Goal: Ask a question: Seek information or help from site administrators or community

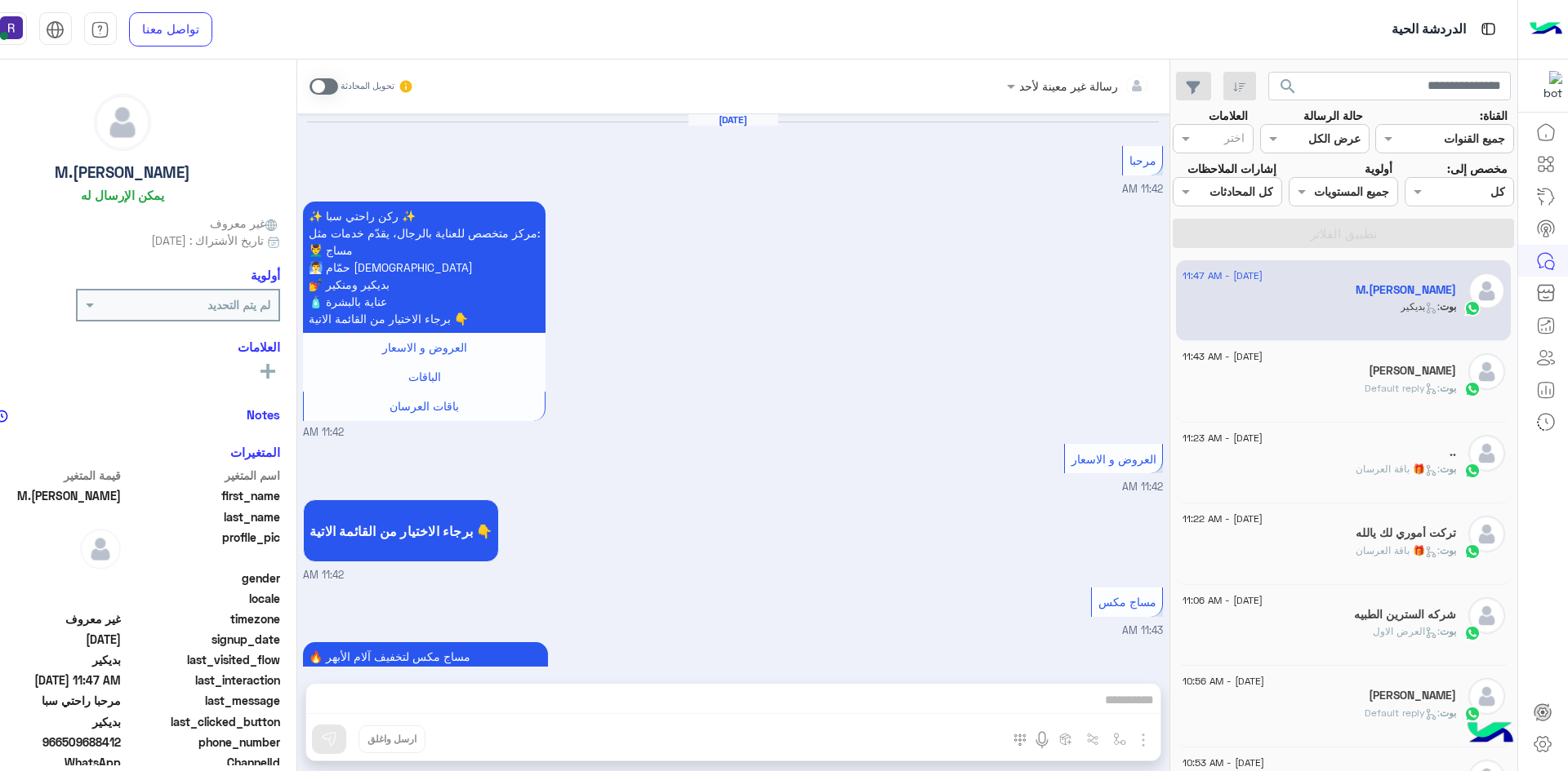
scroll to position [2752, 0]
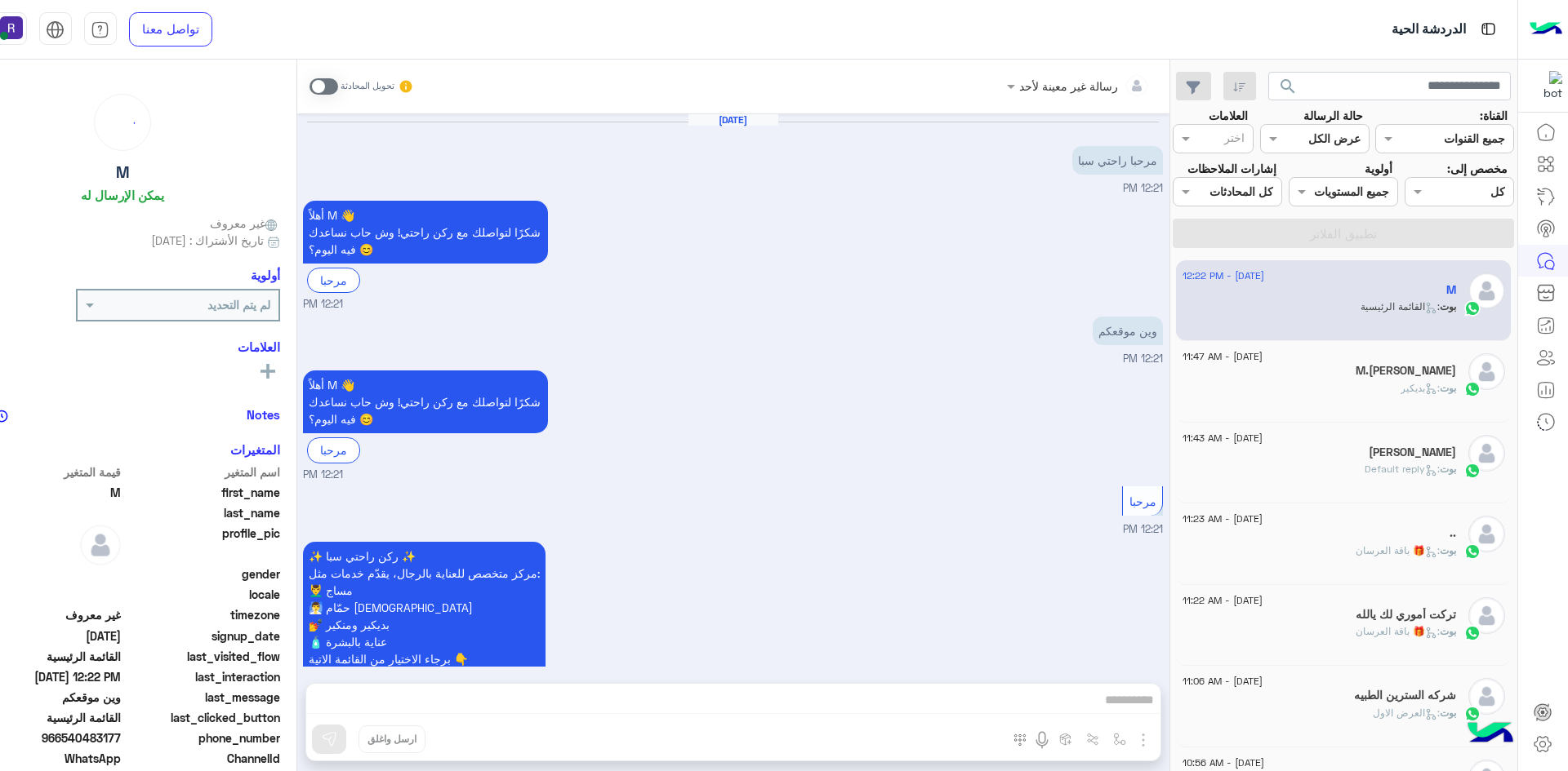
scroll to position [875, 0]
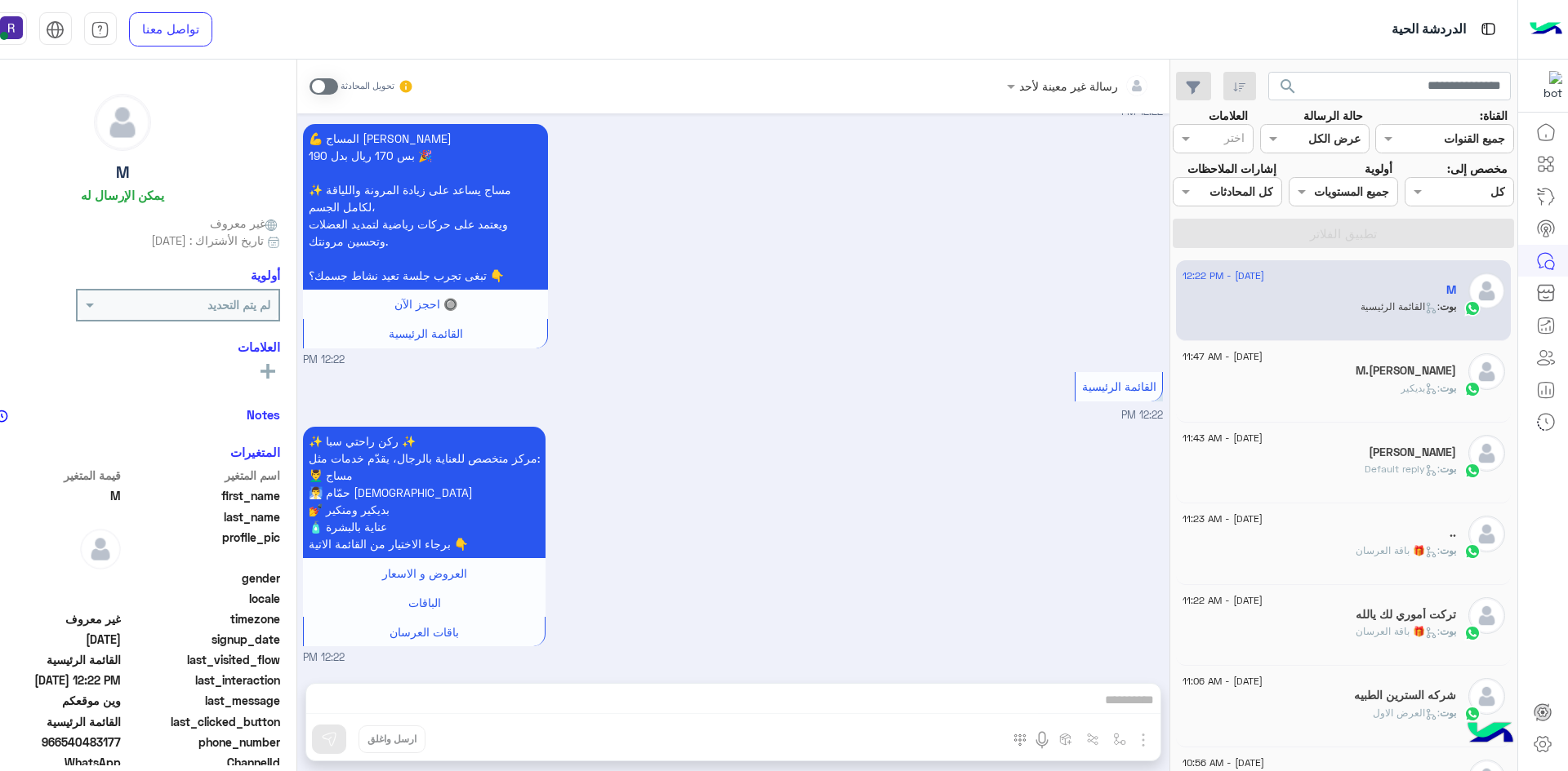
click at [1291, 391] on div "بوت : بديكير" at bounding box center [1319, 395] width 273 height 29
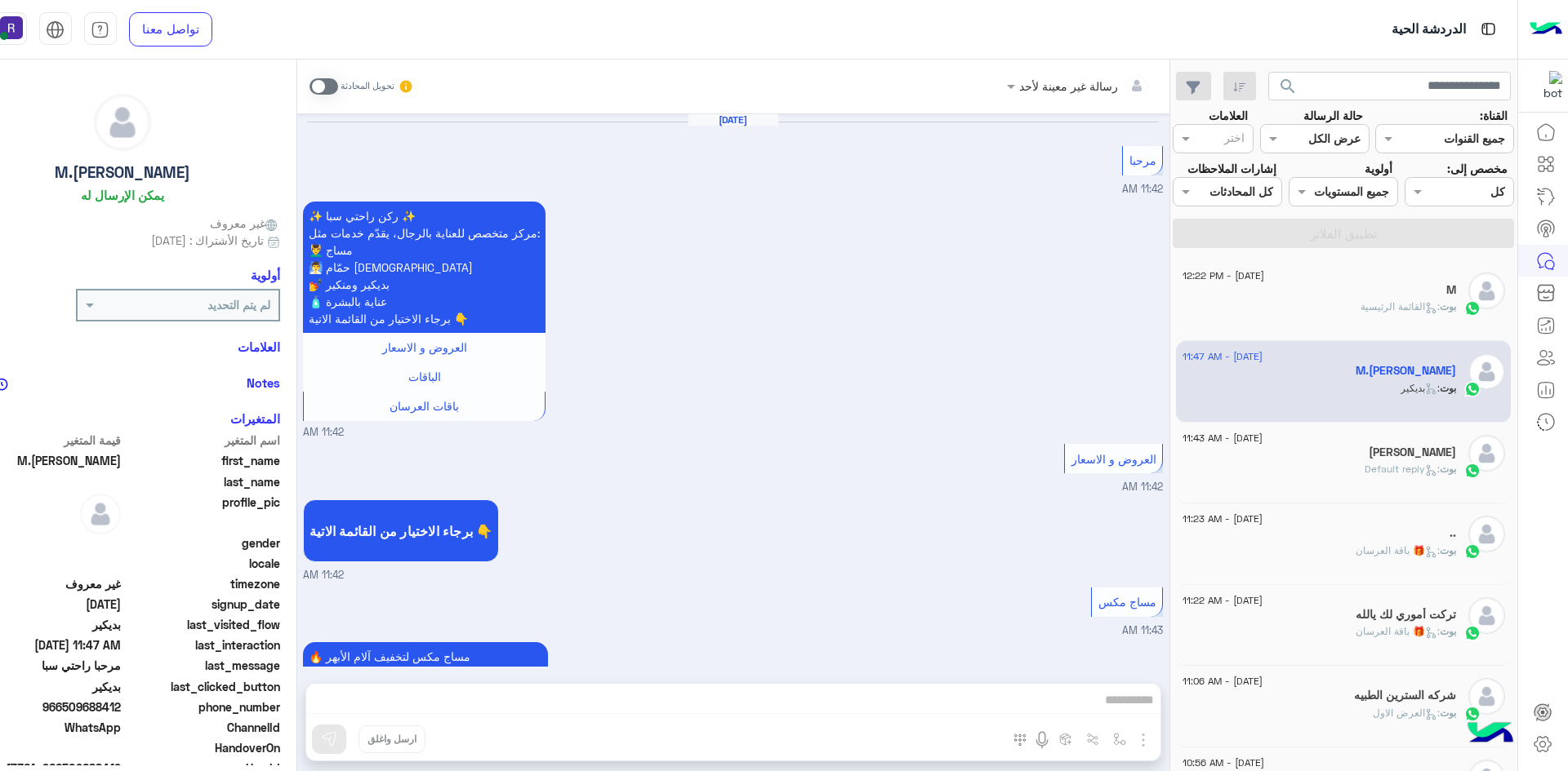
scroll to position [2752, 0]
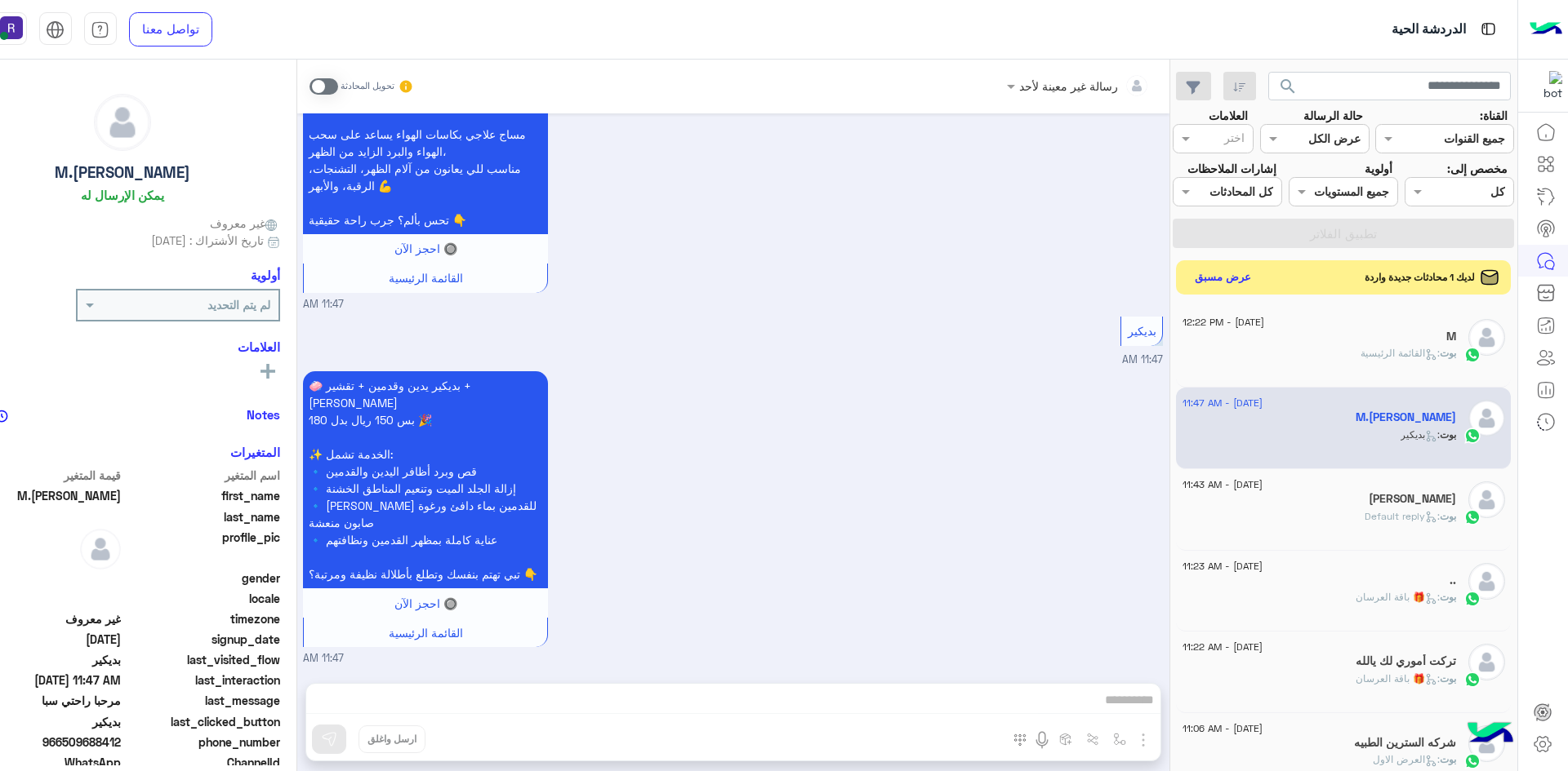
click at [1217, 279] on button "عرض مسبق" at bounding box center [1223, 277] width 68 height 22
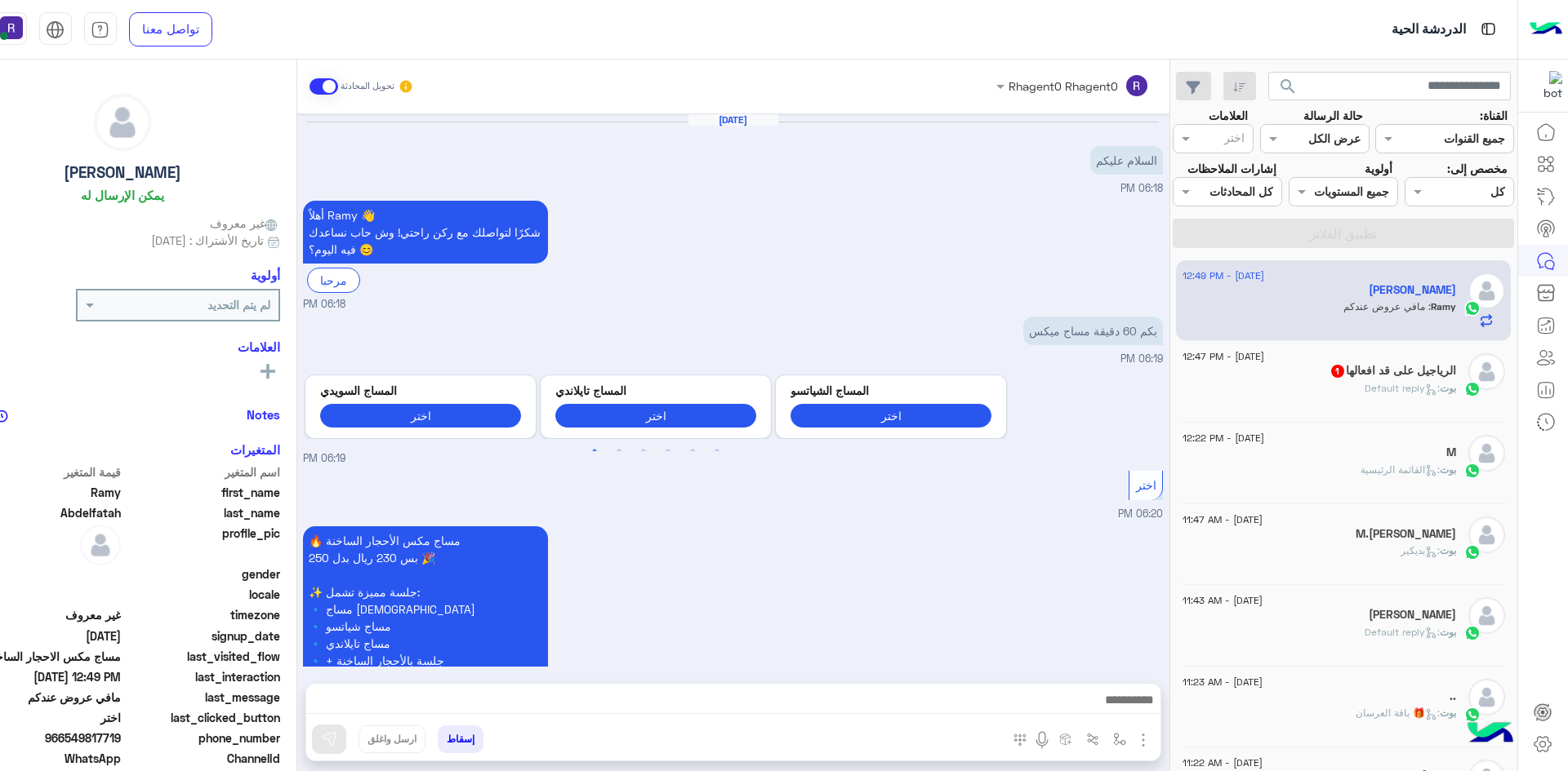
scroll to position [439, 0]
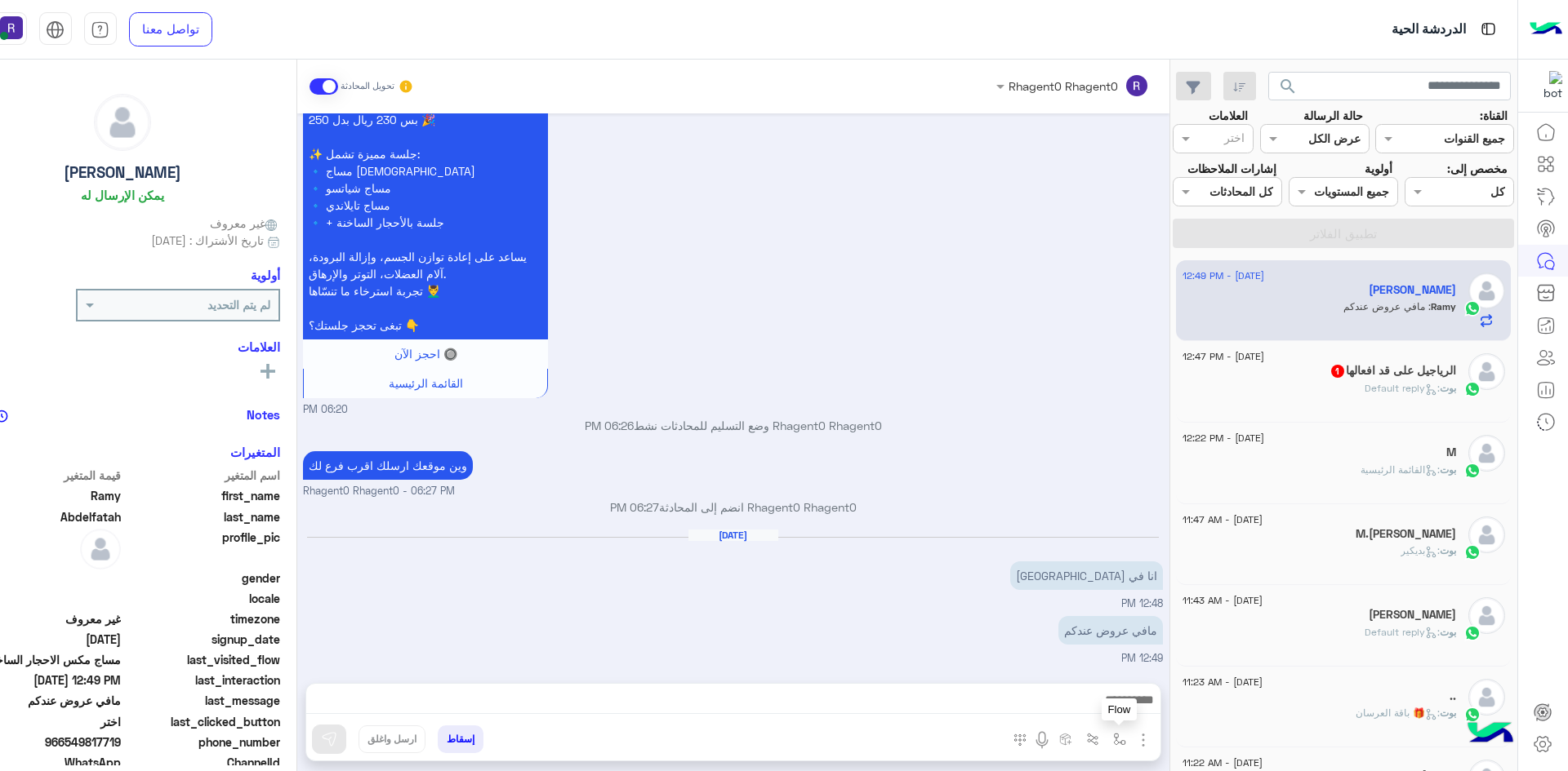
click at [1121, 739] on img "button" at bounding box center [1119, 740] width 13 height 13
click at [1123, 740] on img "button" at bounding box center [1119, 740] width 13 height 13
click at [1113, 737] on img "button" at bounding box center [1119, 740] width 13 height 13
click at [1103, 711] on input "text" at bounding box center [1068, 704] width 111 height 19
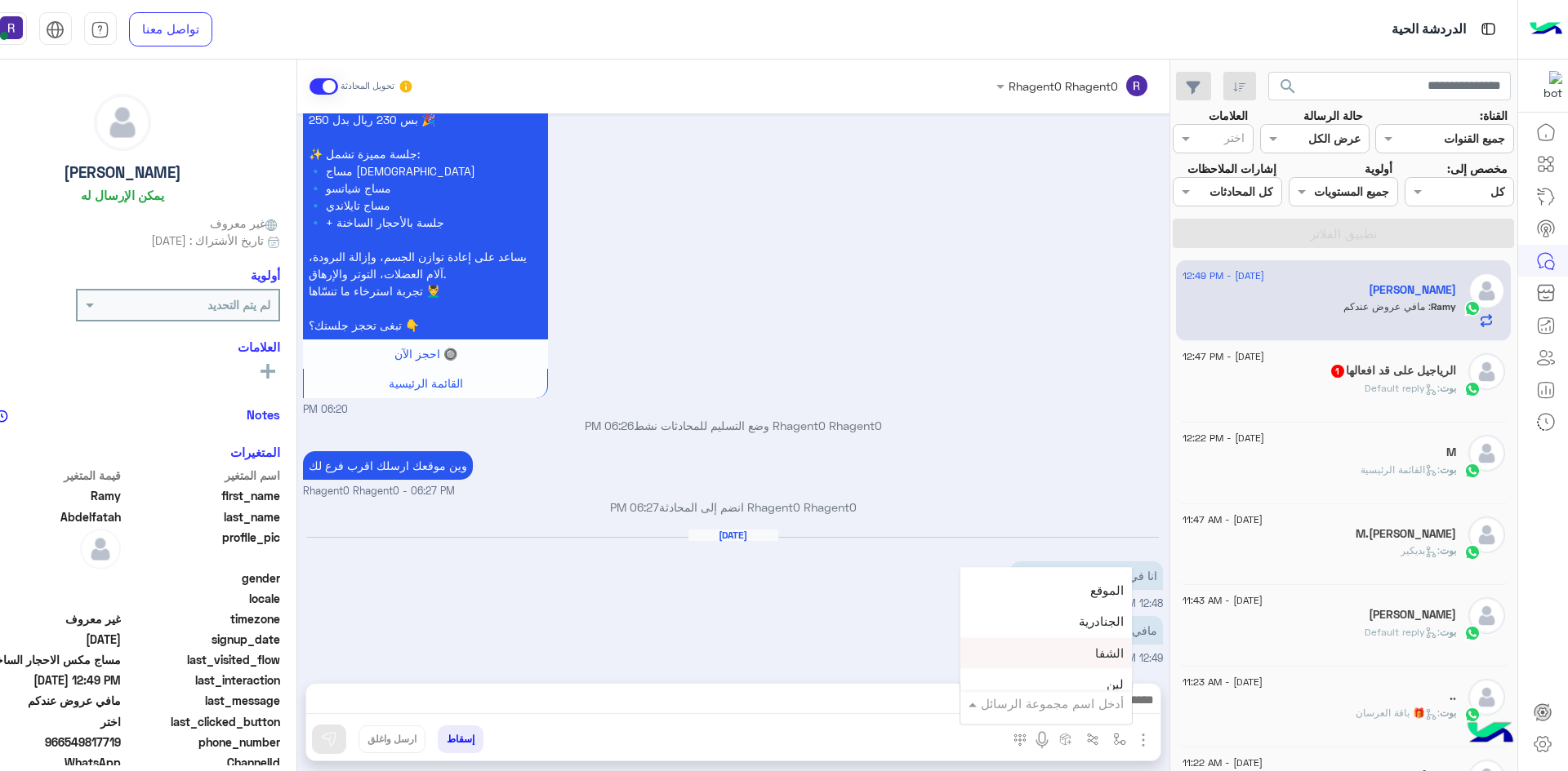
scroll to position [979, 0]
click at [744, 619] on div "مافي عروض عندكم 12:49 PM" at bounding box center [733, 639] width 860 height 55
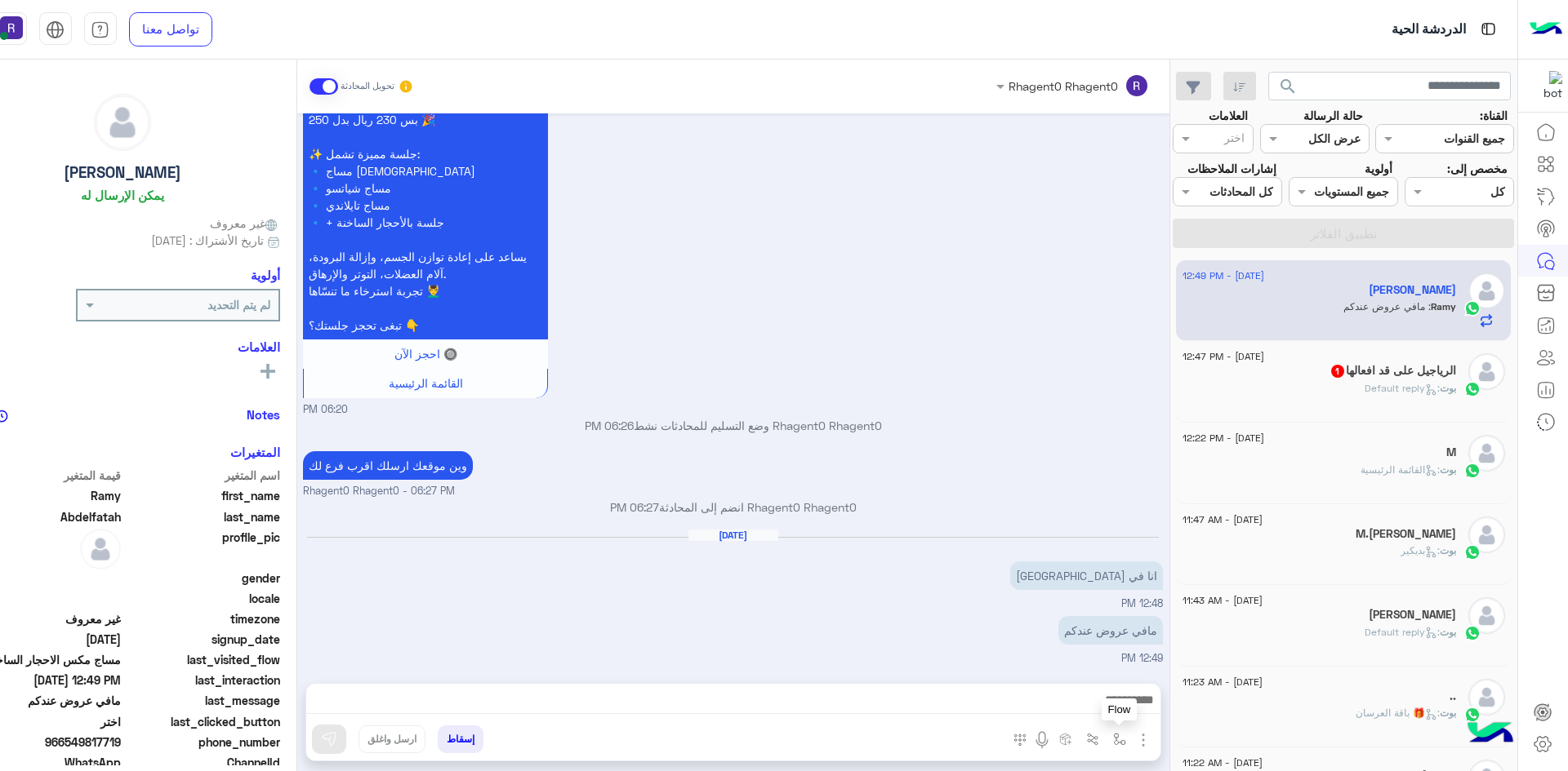
click at [1123, 740] on img "button" at bounding box center [1119, 740] width 13 height 13
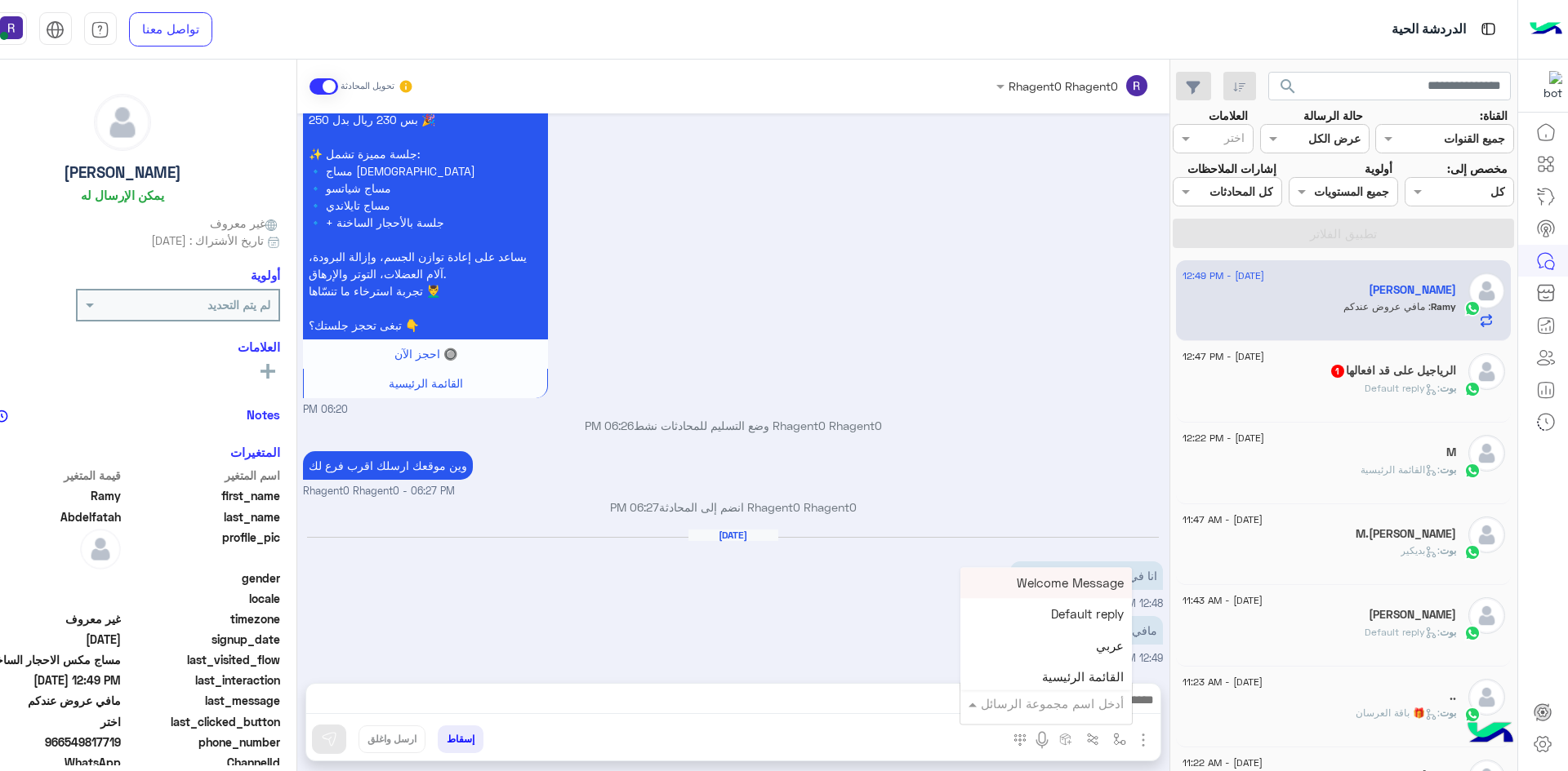
click at [1079, 705] on input "text" at bounding box center [1068, 704] width 111 height 19
click at [1091, 654] on div "الروضة" at bounding box center [1046, 666] width 172 height 31
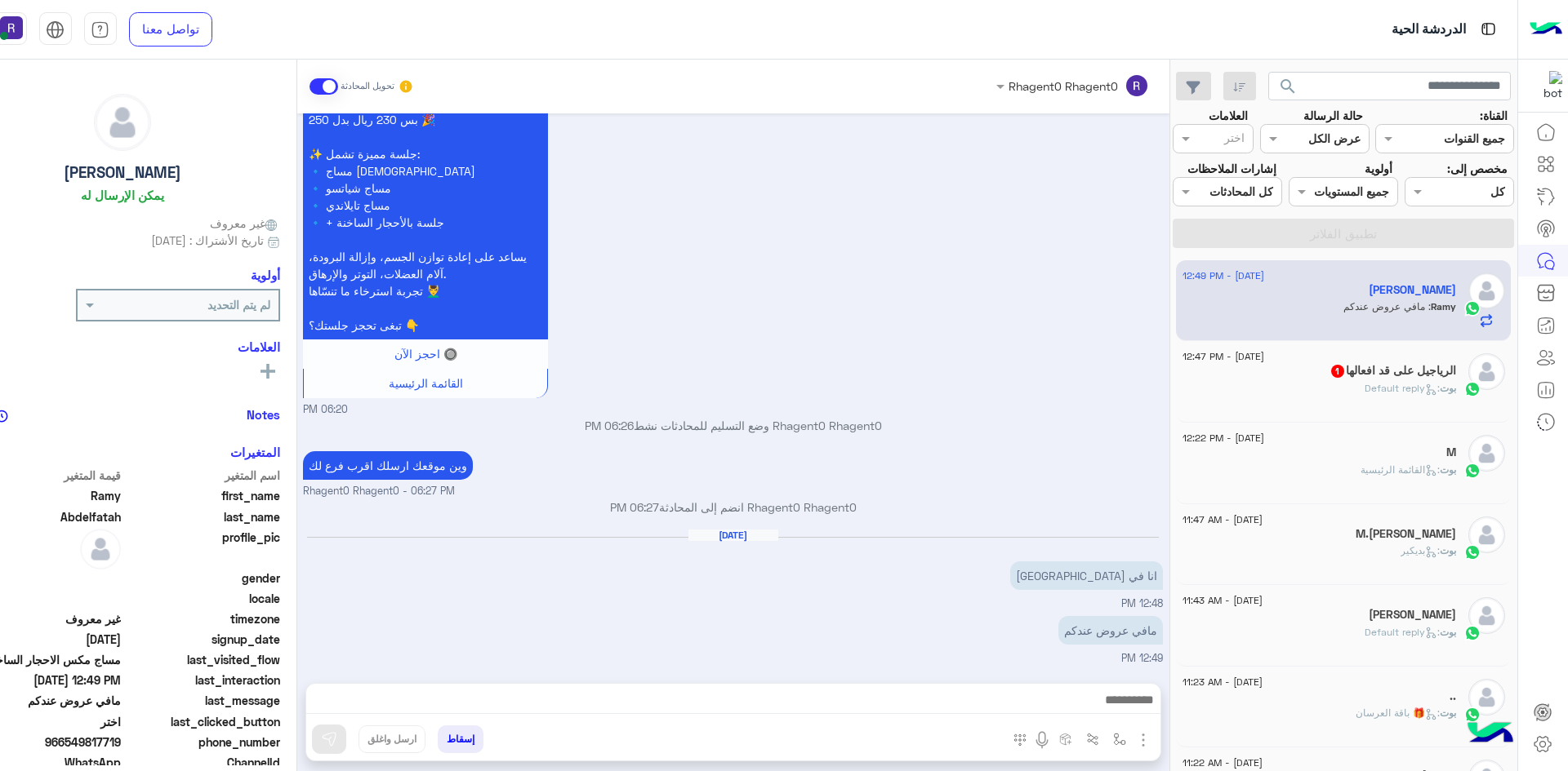
type textarea "******"
click at [324, 757] on div "إسقاط ارسل واغلق" at bounding box center [654, 743] width 695 height 36
click at [333, 740] on img at bounding box center [329, 740] width 16 height 16
click at [1350, 390] on div "بوت : Default reply" at bounding box center [1319, 395] width 273 height 29
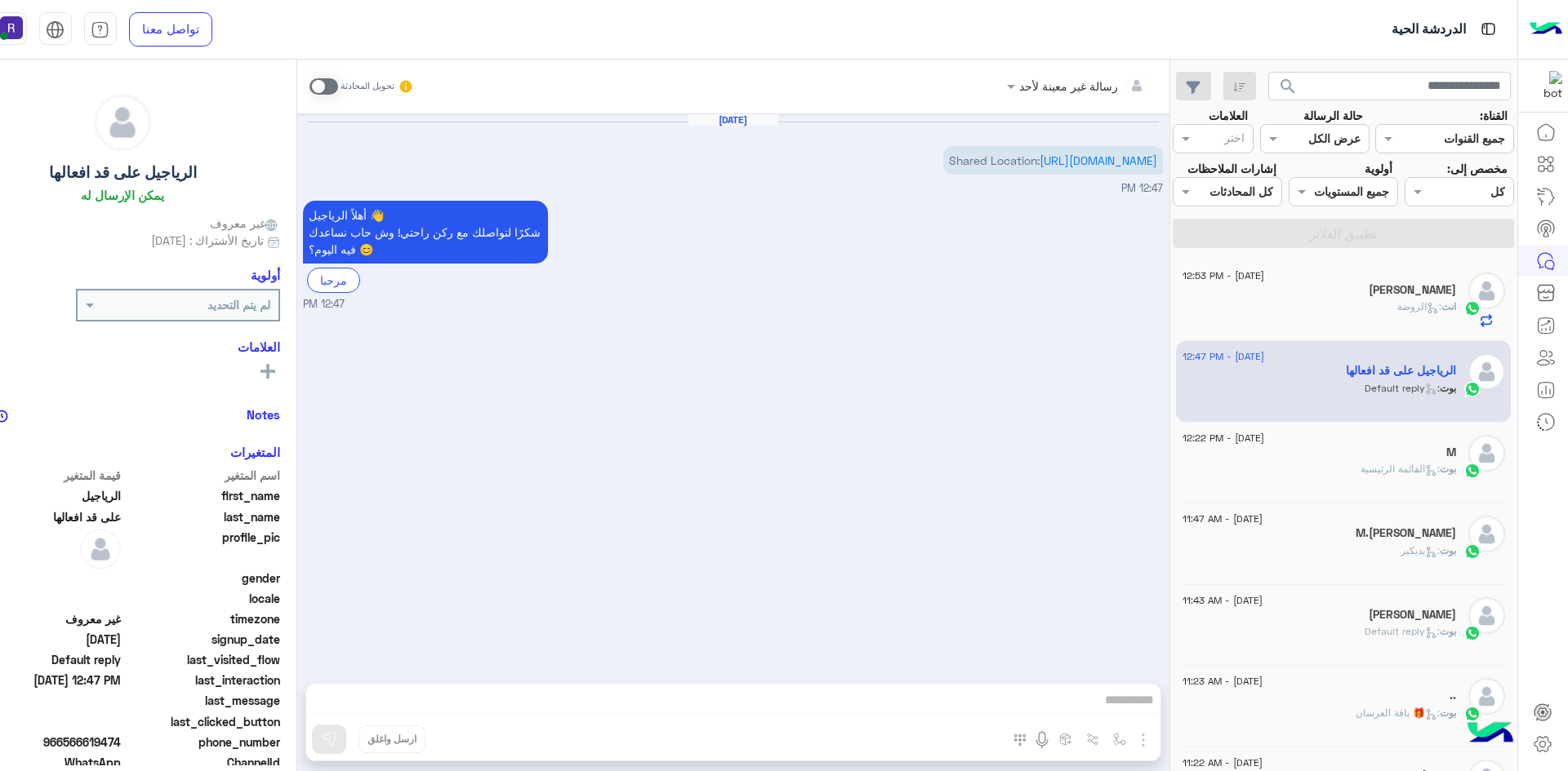
click at [1381, 315] on div "انت : الروضة" at bounding box center [1319, 314] width 273 height 29
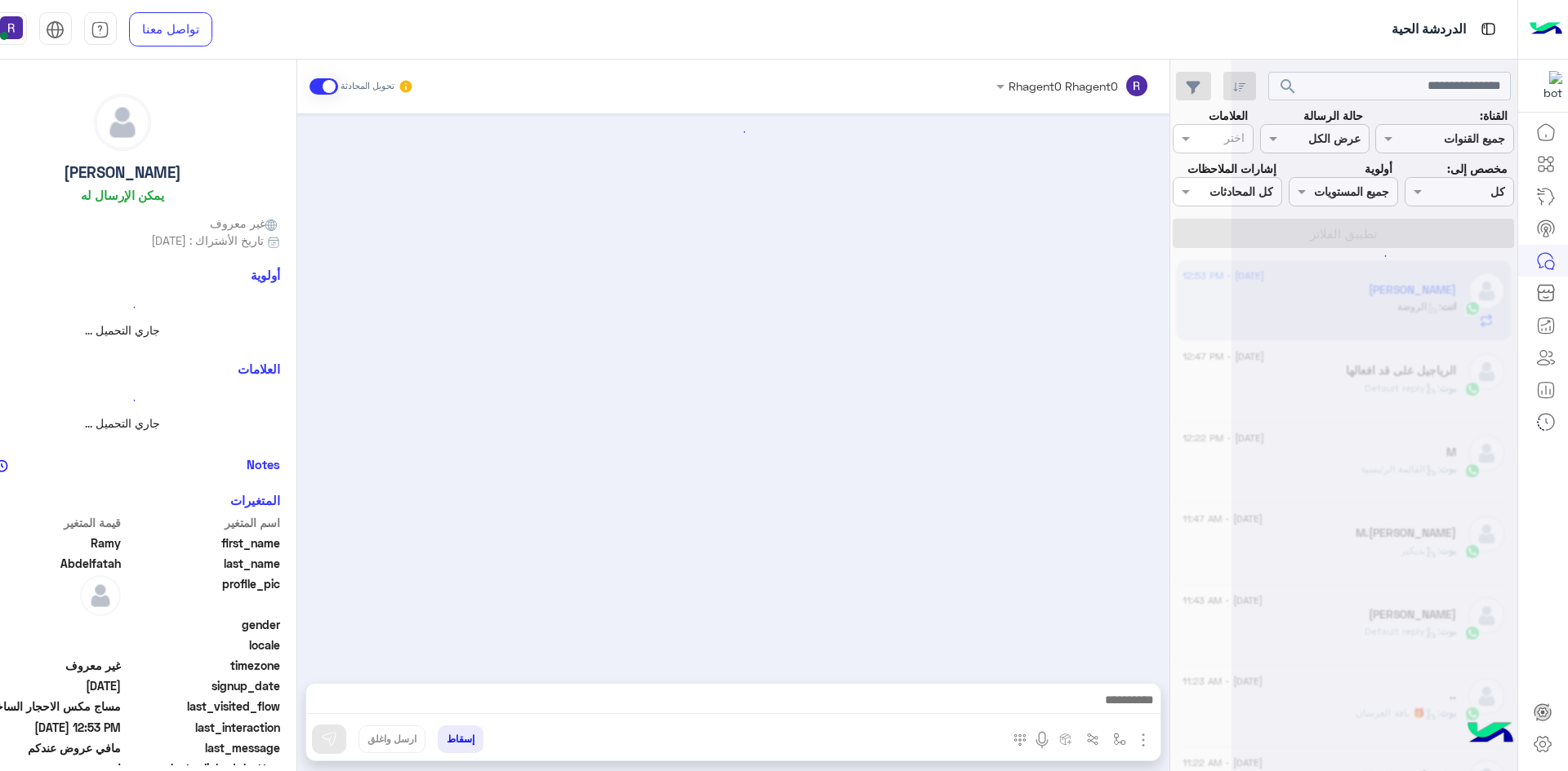
scroll to position [584, 0]
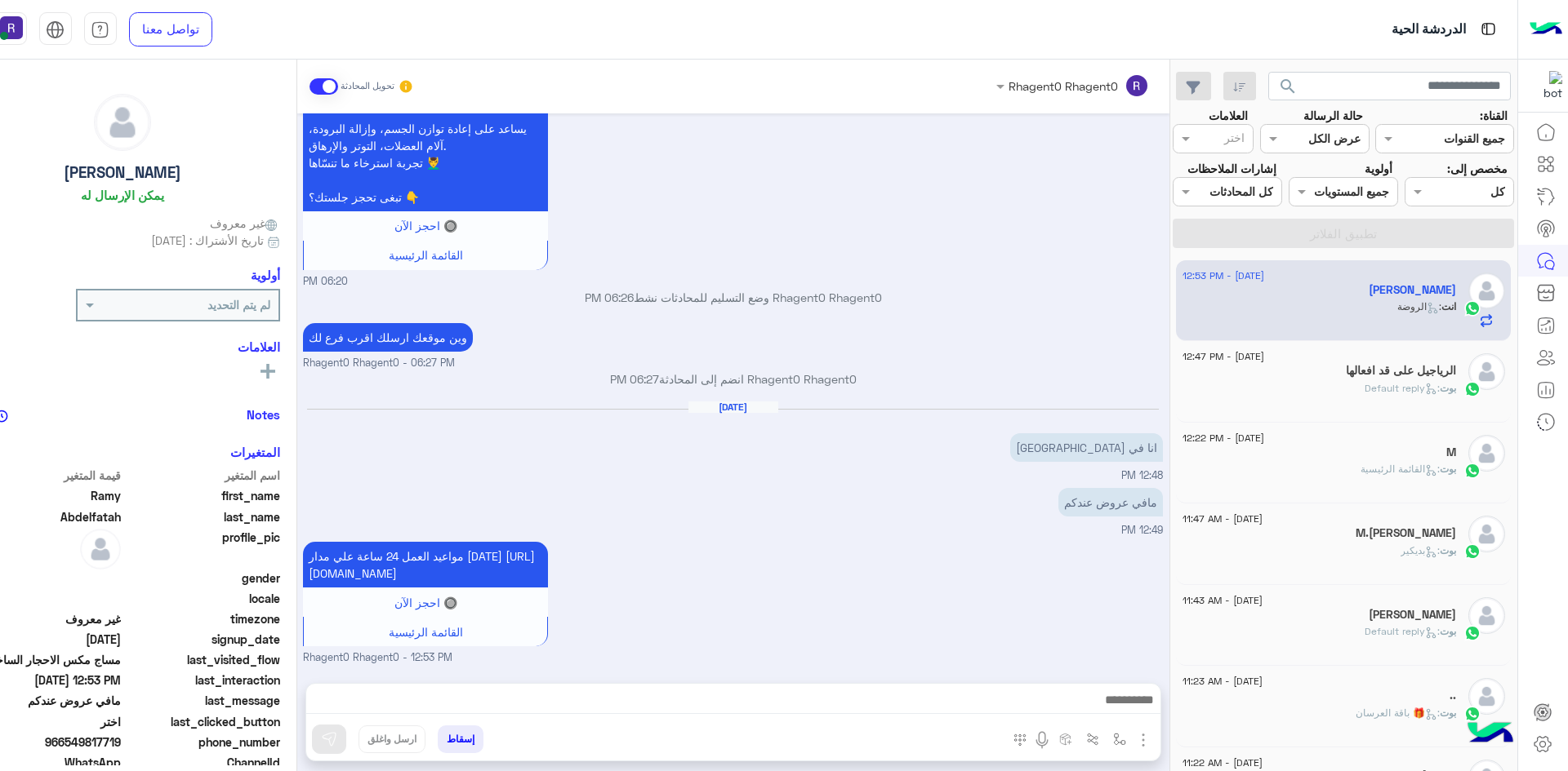
click at [1400, 369] on h5 "الرياجيل على قد افعالها" at bounding box center [1401, 370] width 111 height 13
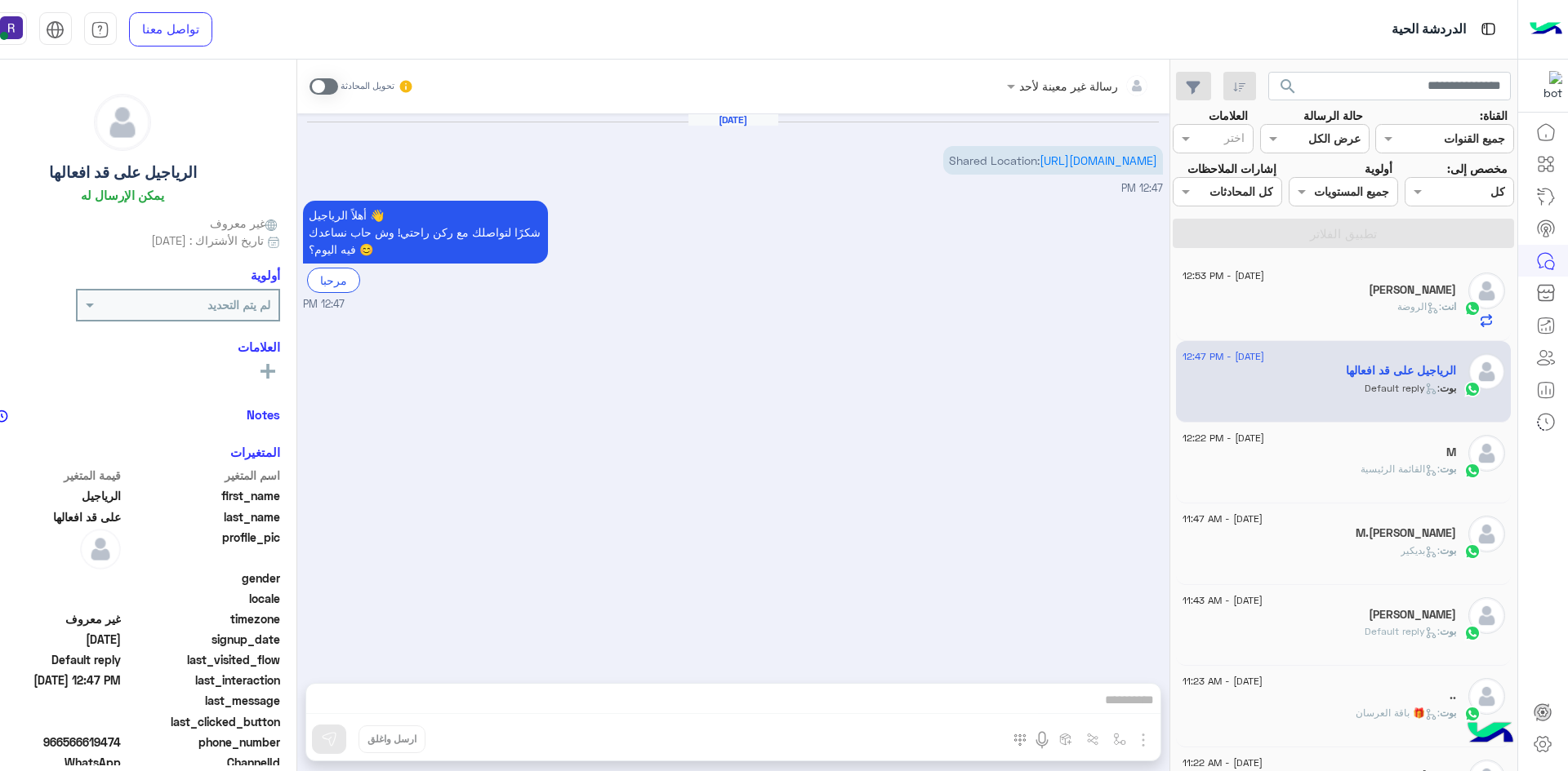
click at [1327, 316] on div "انت : الروضة" at bounding box center [1319, 314] width 273 height 29
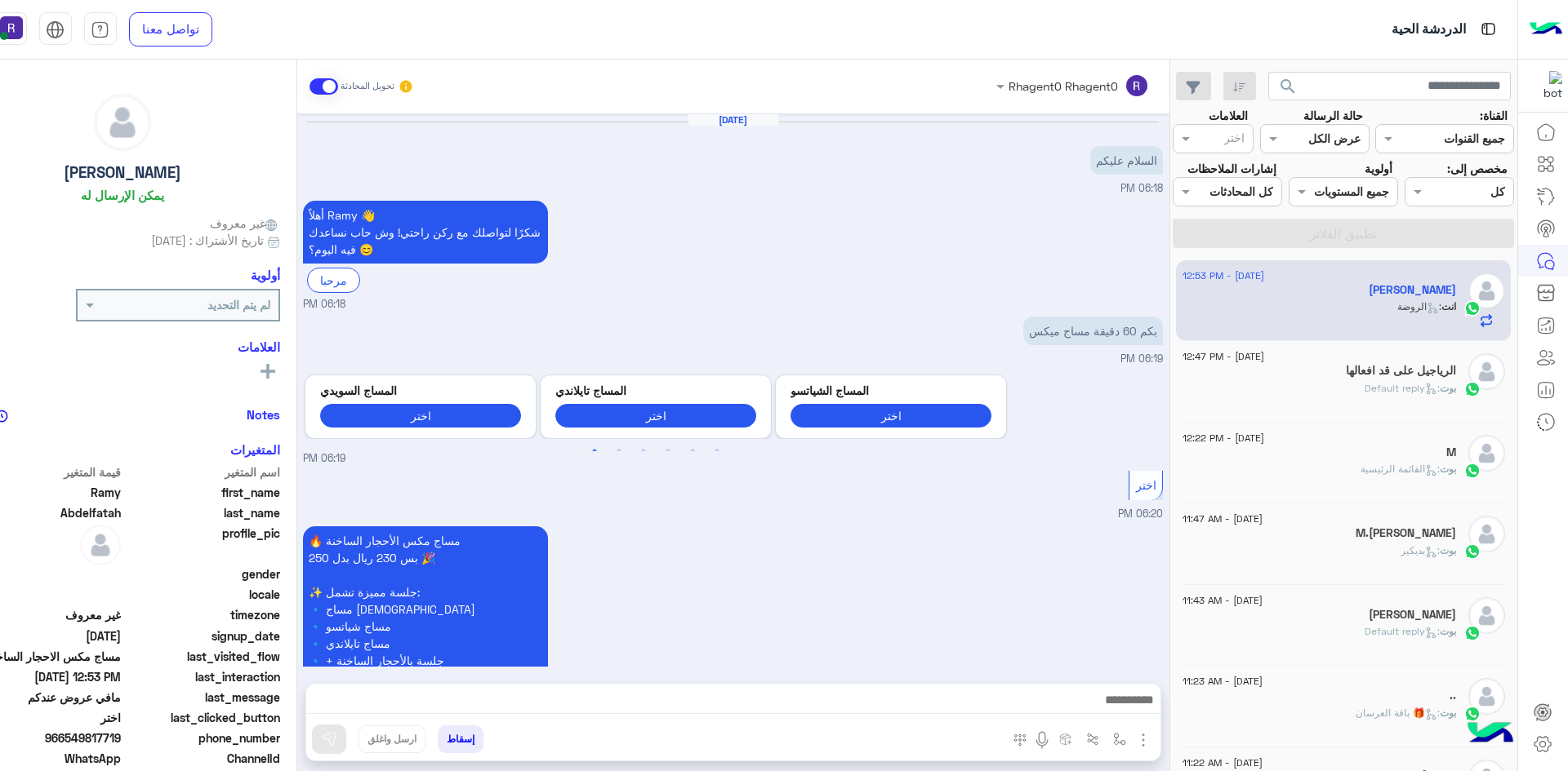
scroll to position [584, 0]
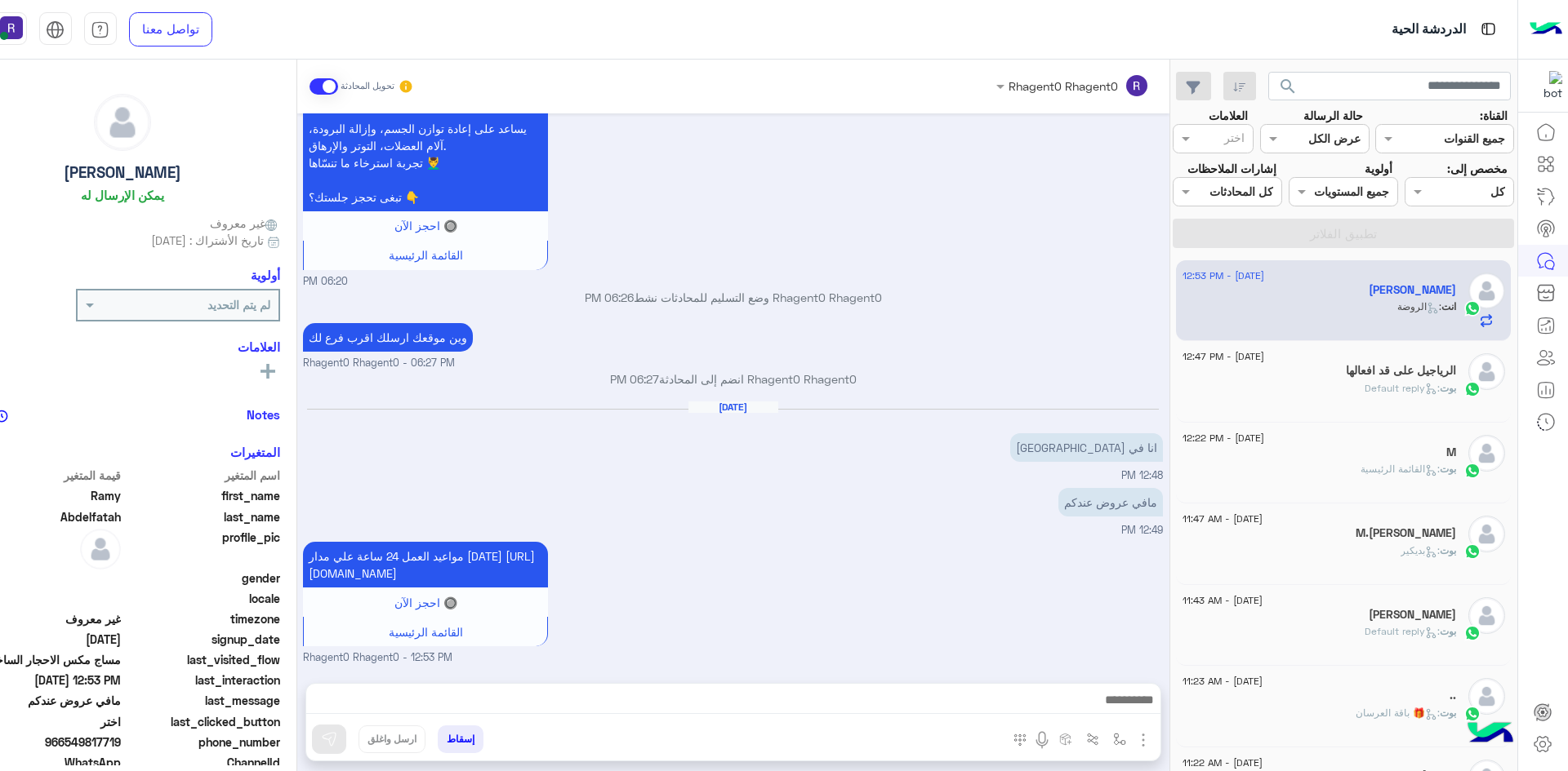
click at [1140, 741] on img "button" at bounding box center [1144, 740] width 20 height 20
click at [1109, 705] on span "الصور" at bounding box center [1112, 705] width 31 height 19
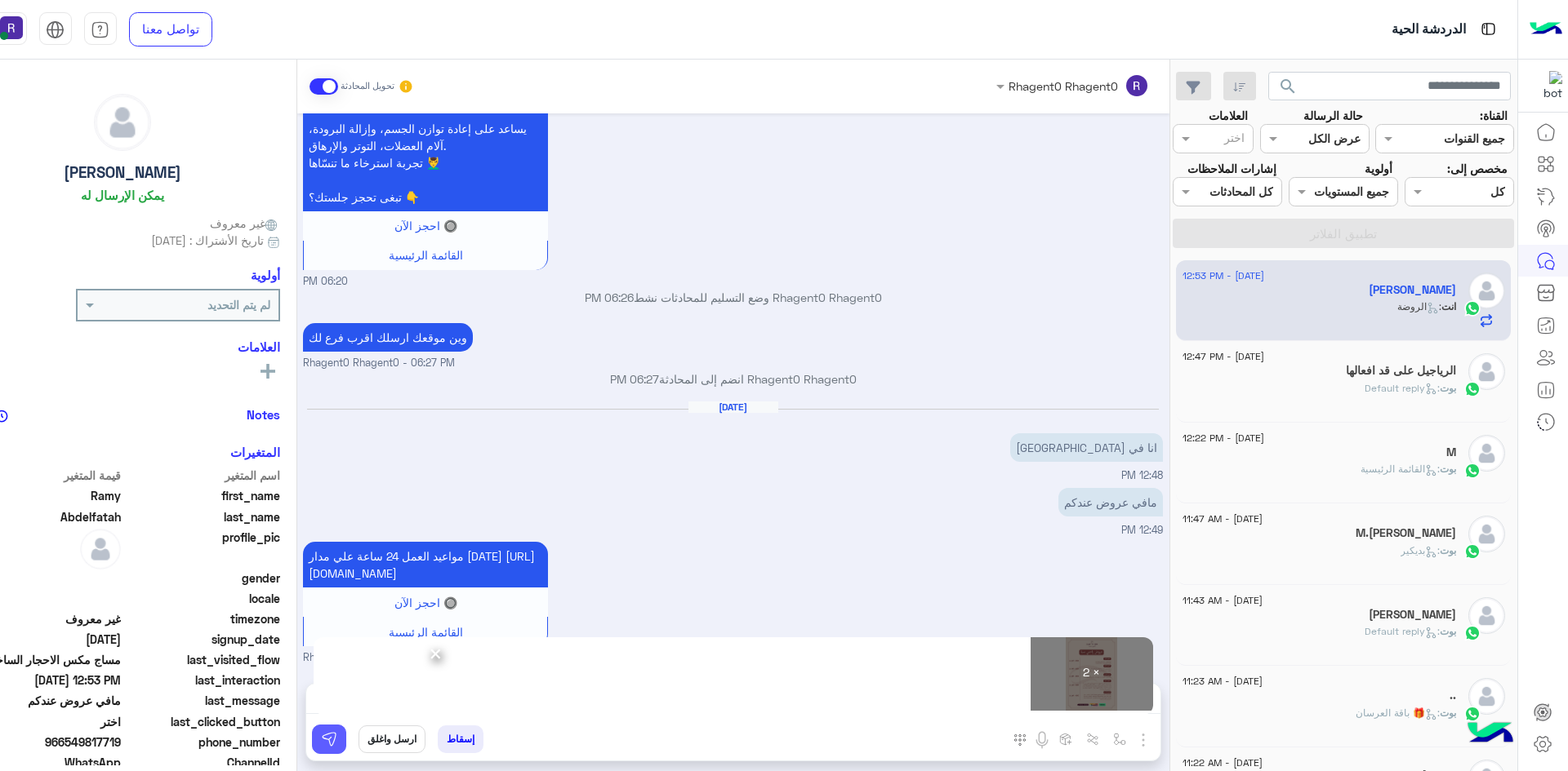
click at [334, 740] on img at bounding box center [329, 740] width 16 height 16
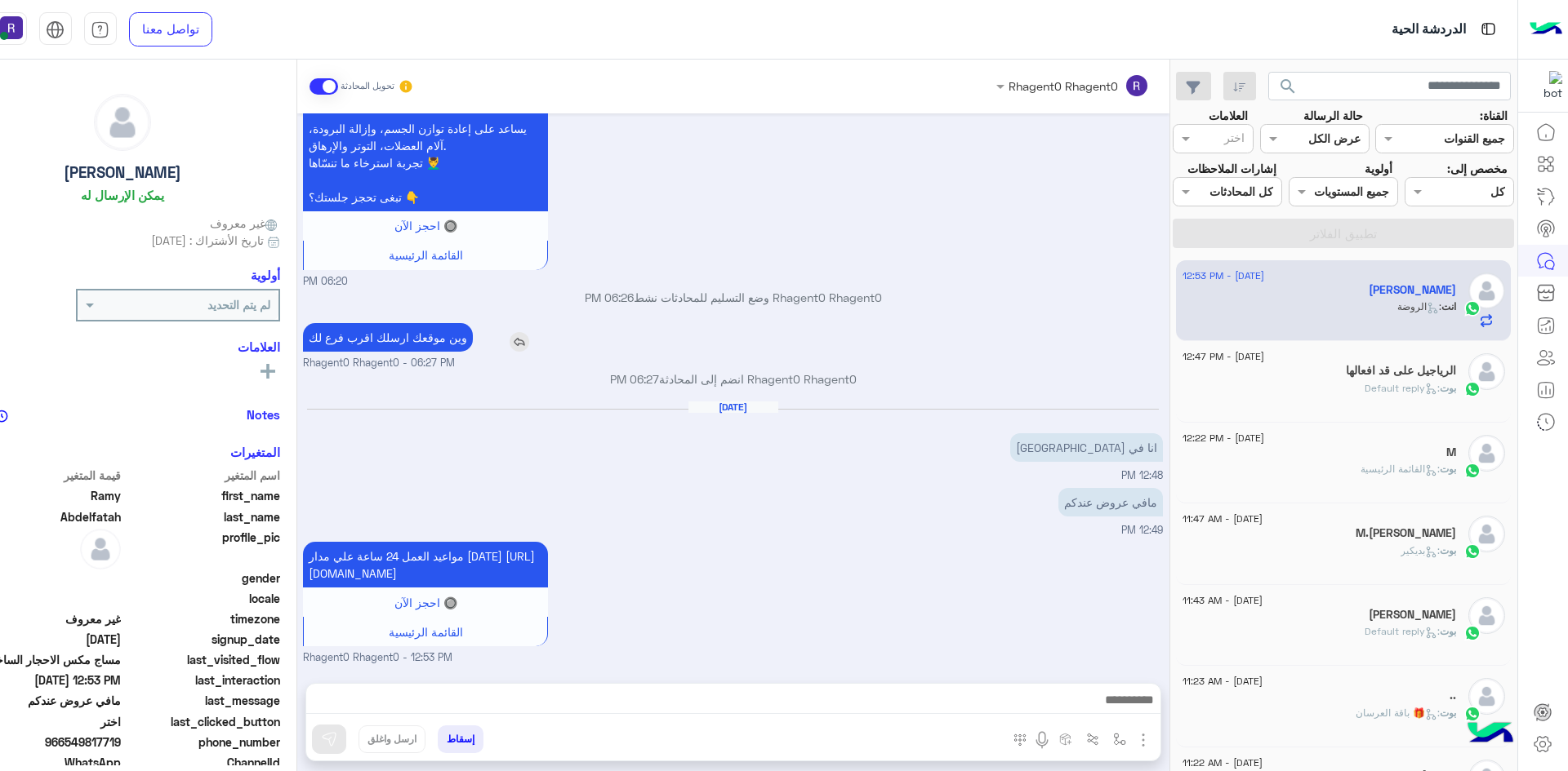
click at [414, 323] on p "وين موقعك ارسلك اقرب فرع لك" at bounding box center [388, 338] width 170 height 29
copy app-msgs-text
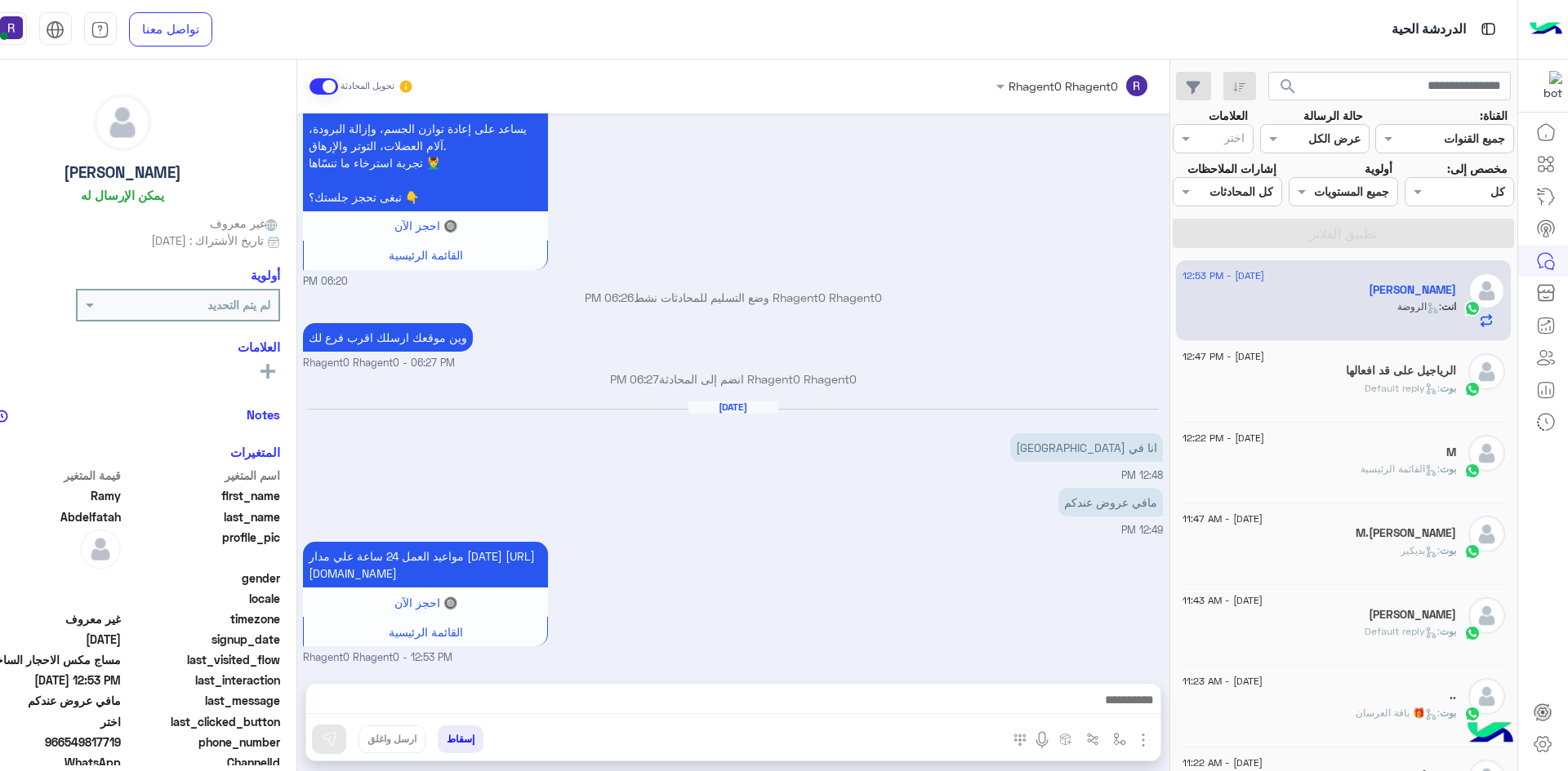
click at [1394, 383] on span ": Default reply" at bounding box center [1403, 388] width 76 height 13
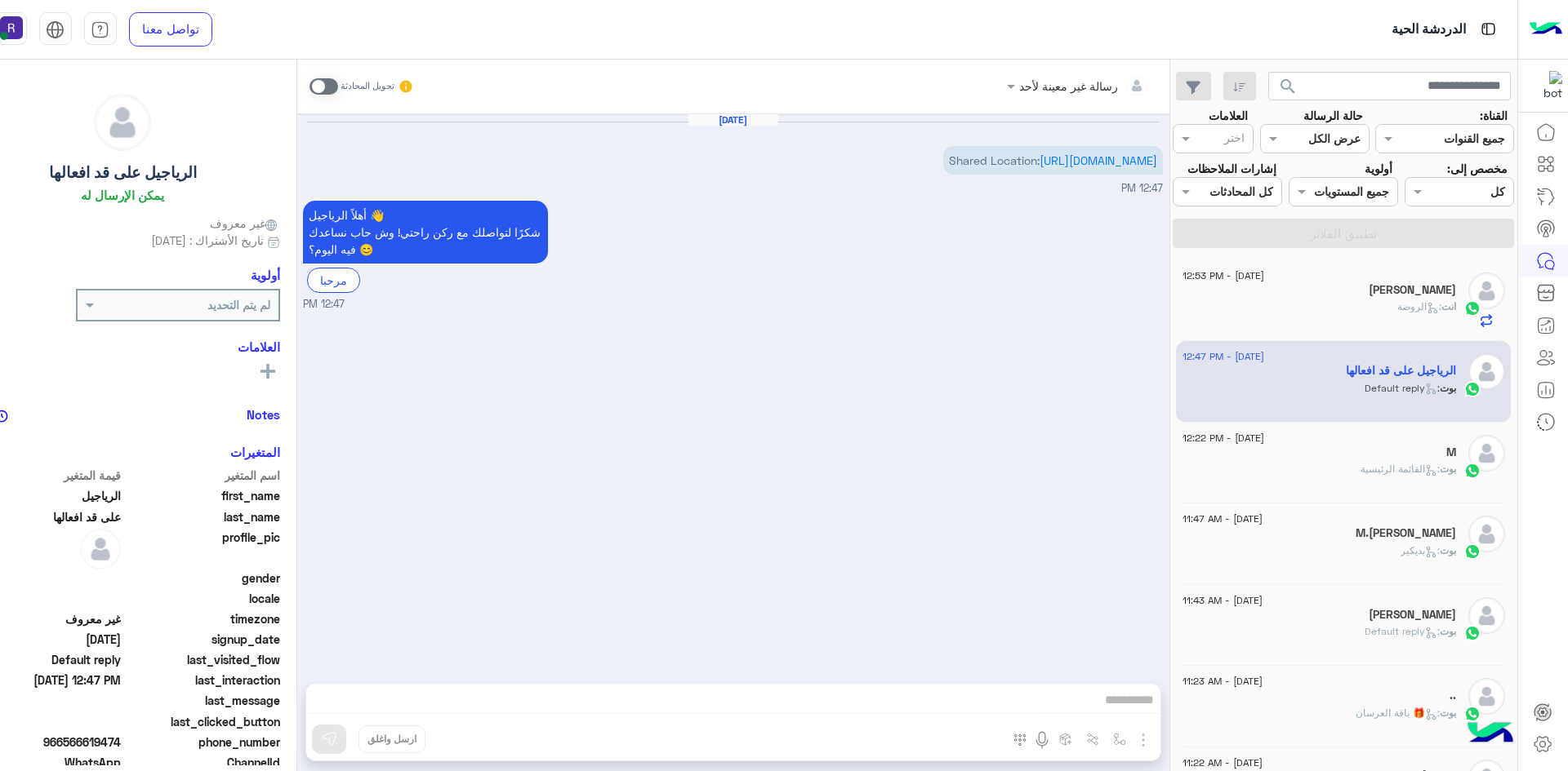
click at [325, 85] on span at bounding box center [324, 86] width 29 height 16
click at [1140, 740] on img "button" at bounding box center [1144, 740] width 20 height 20
click at [1120, 713] on span "الصور" at bounding box center [1112, 705] width 31 height 19
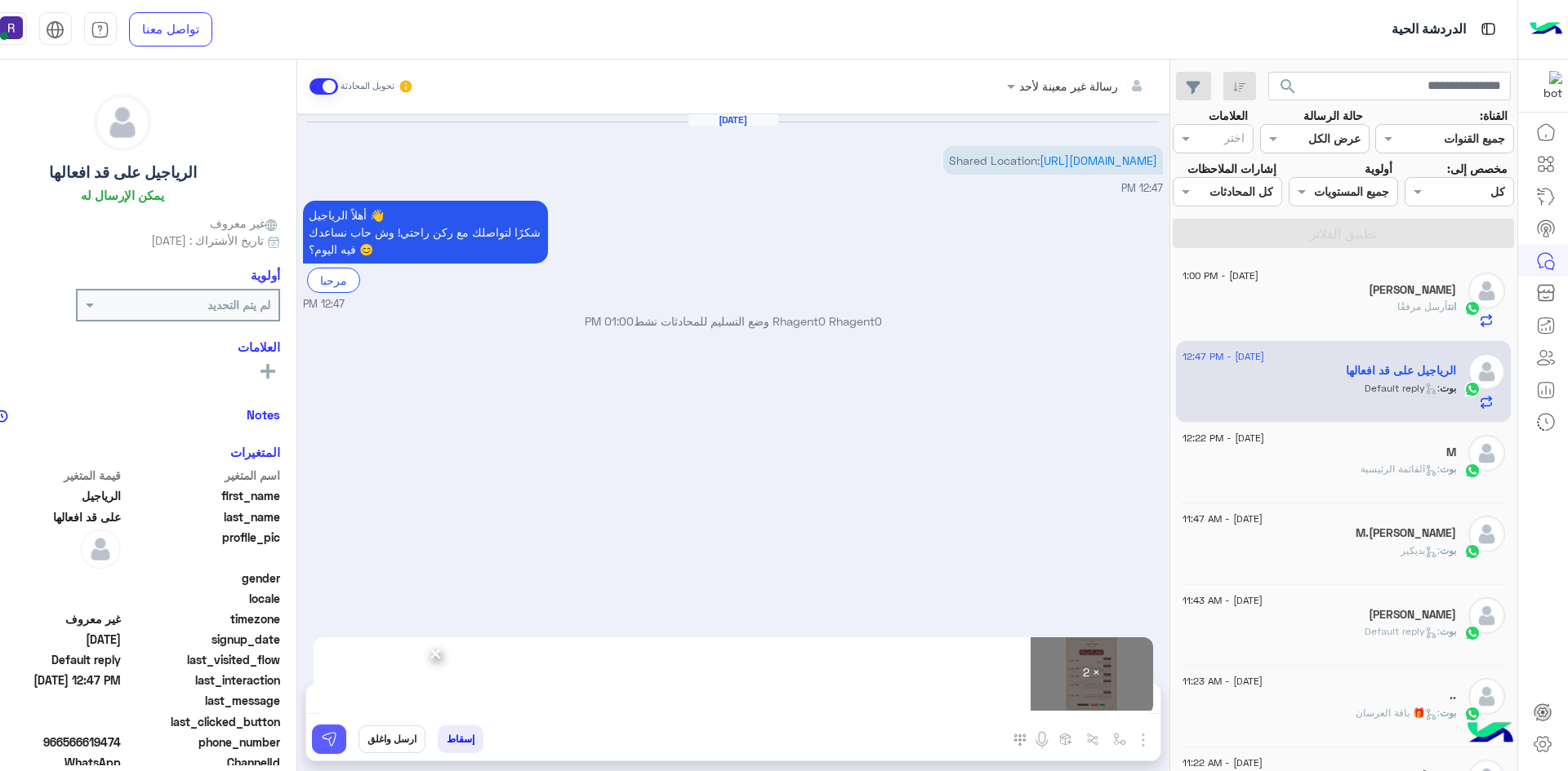
click at [325, 734] on img at bounding box center [329, 740] width 16 height 16
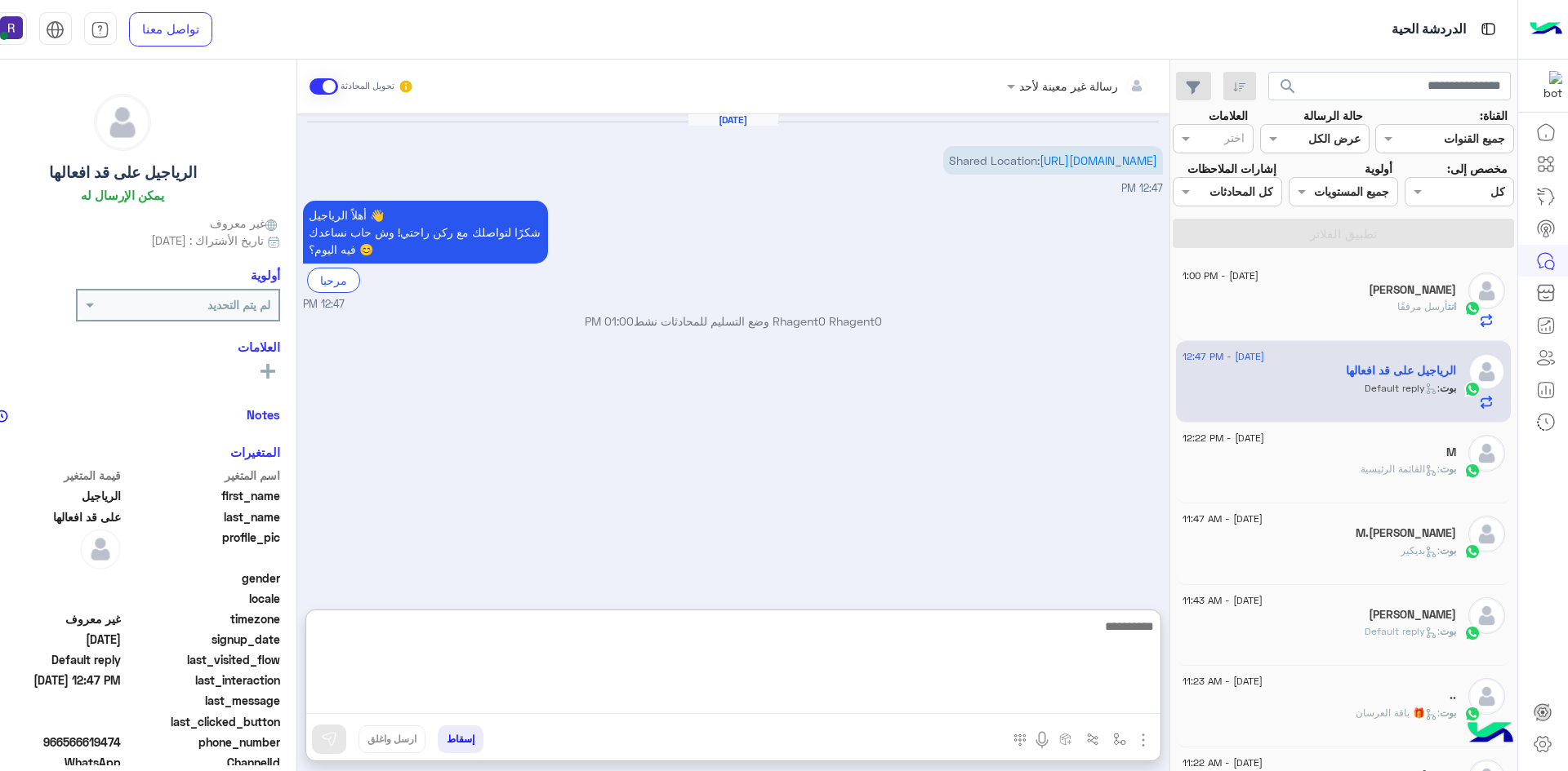
paste textarea "**********"
type textarea "**********"
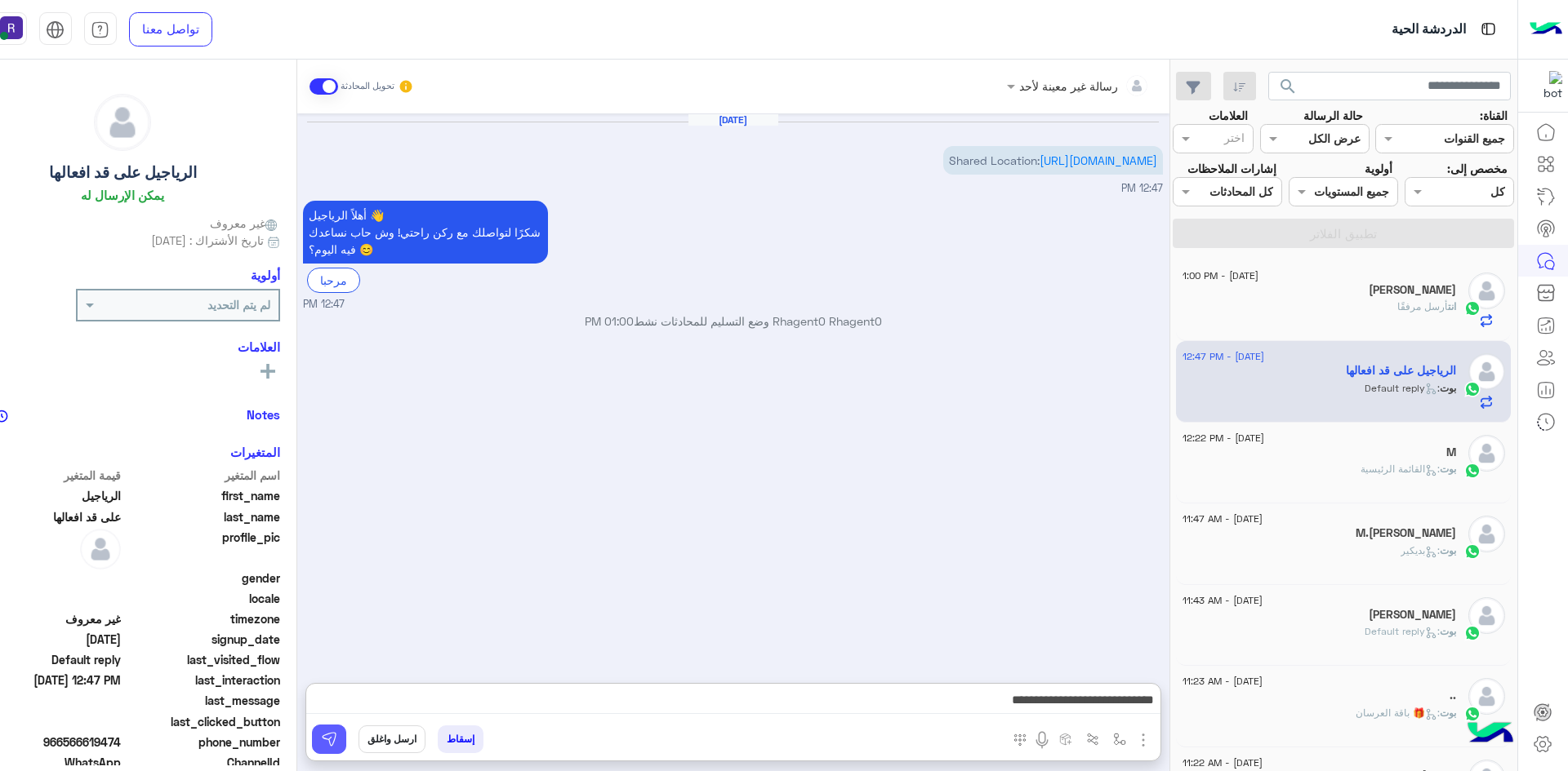
click at [330, 744] on img at bounding box center [329, 740] width 16 height 16
click at [1362, 473] on span ": القائمة الرئيسية" at bounding box center [1400, 469] width 79 height 13
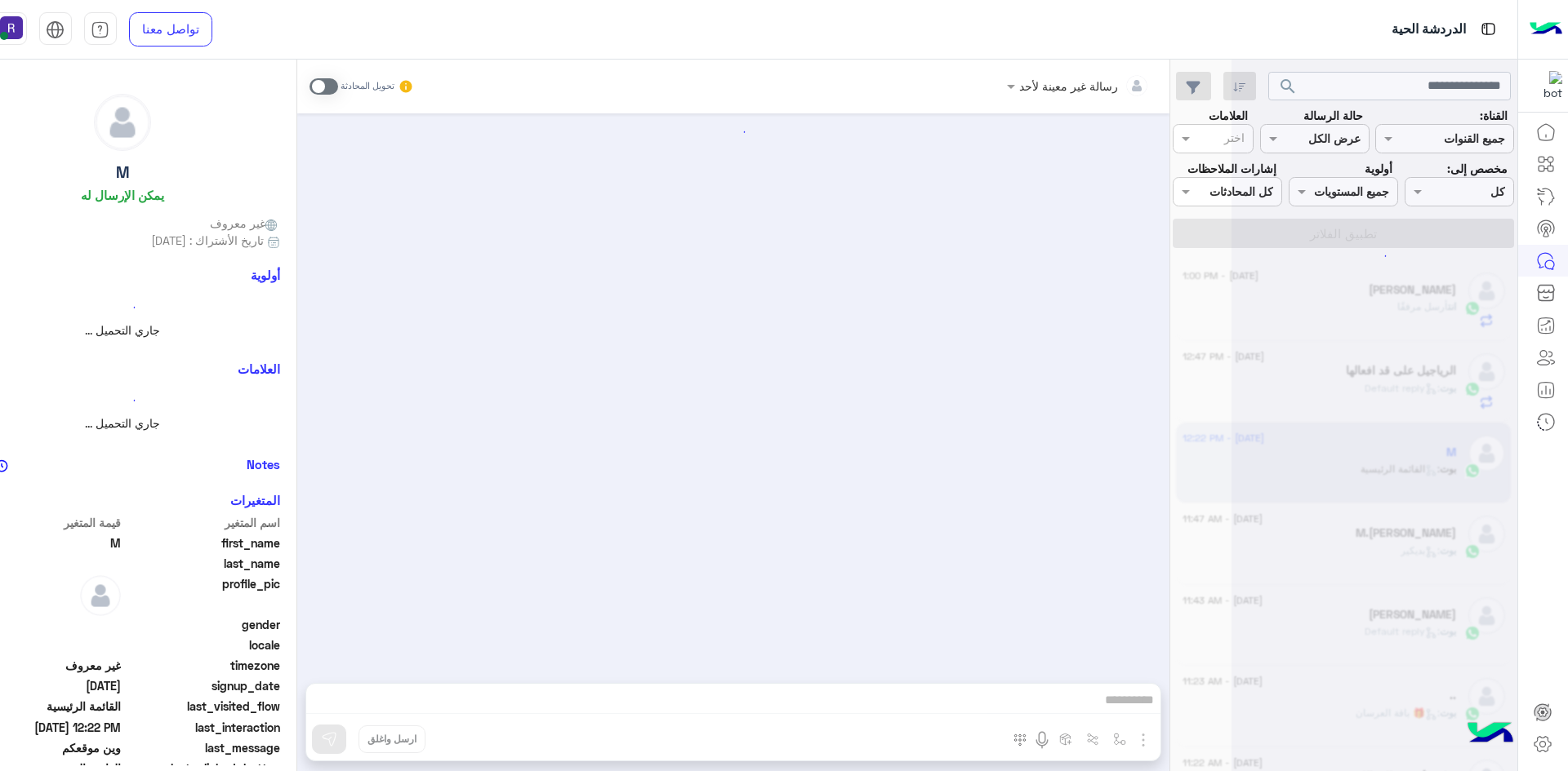
scroll to position [875, 0]
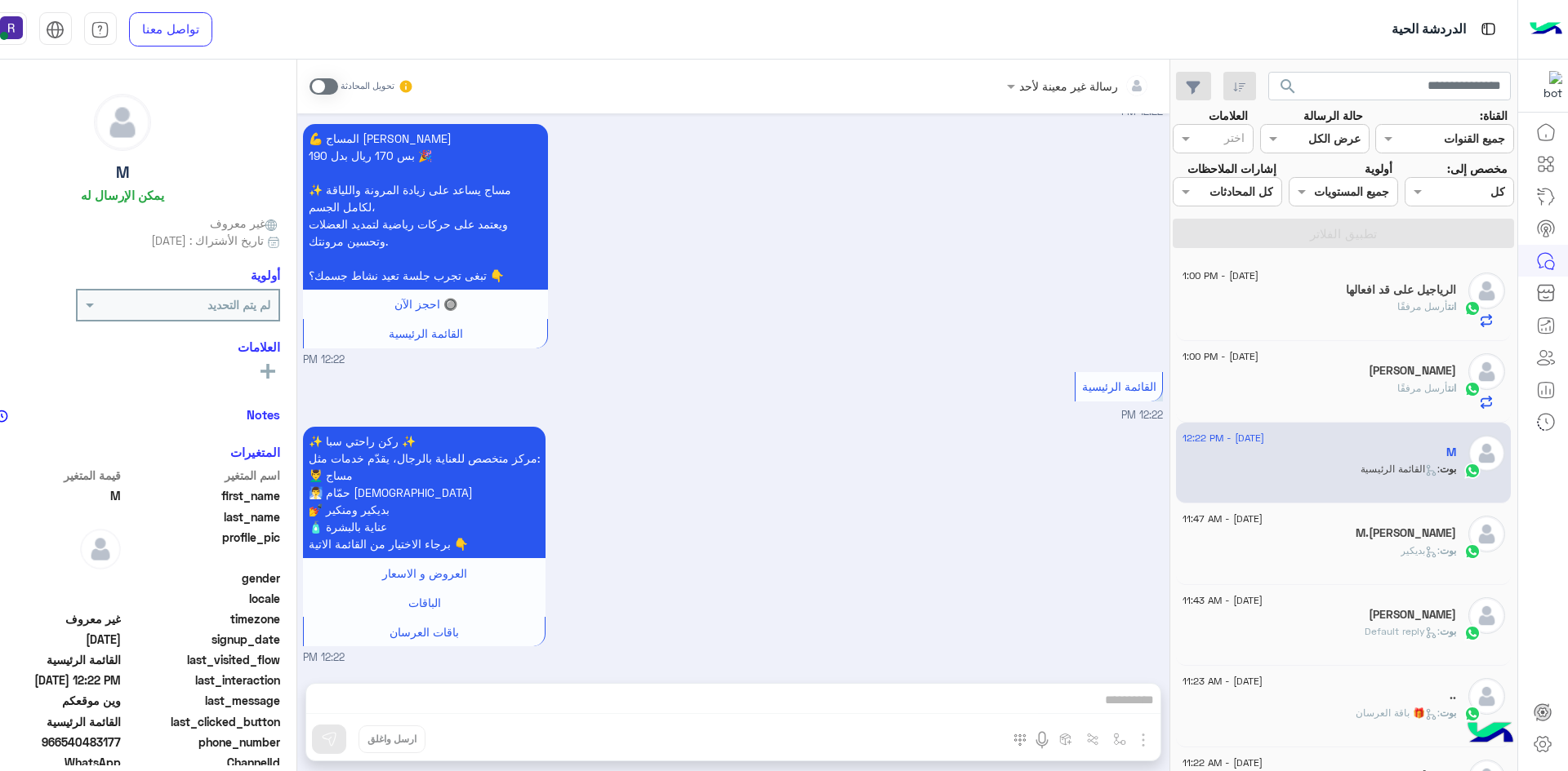
click at [328, 90] on span at bounding box center [324, 86] width 29 height 16
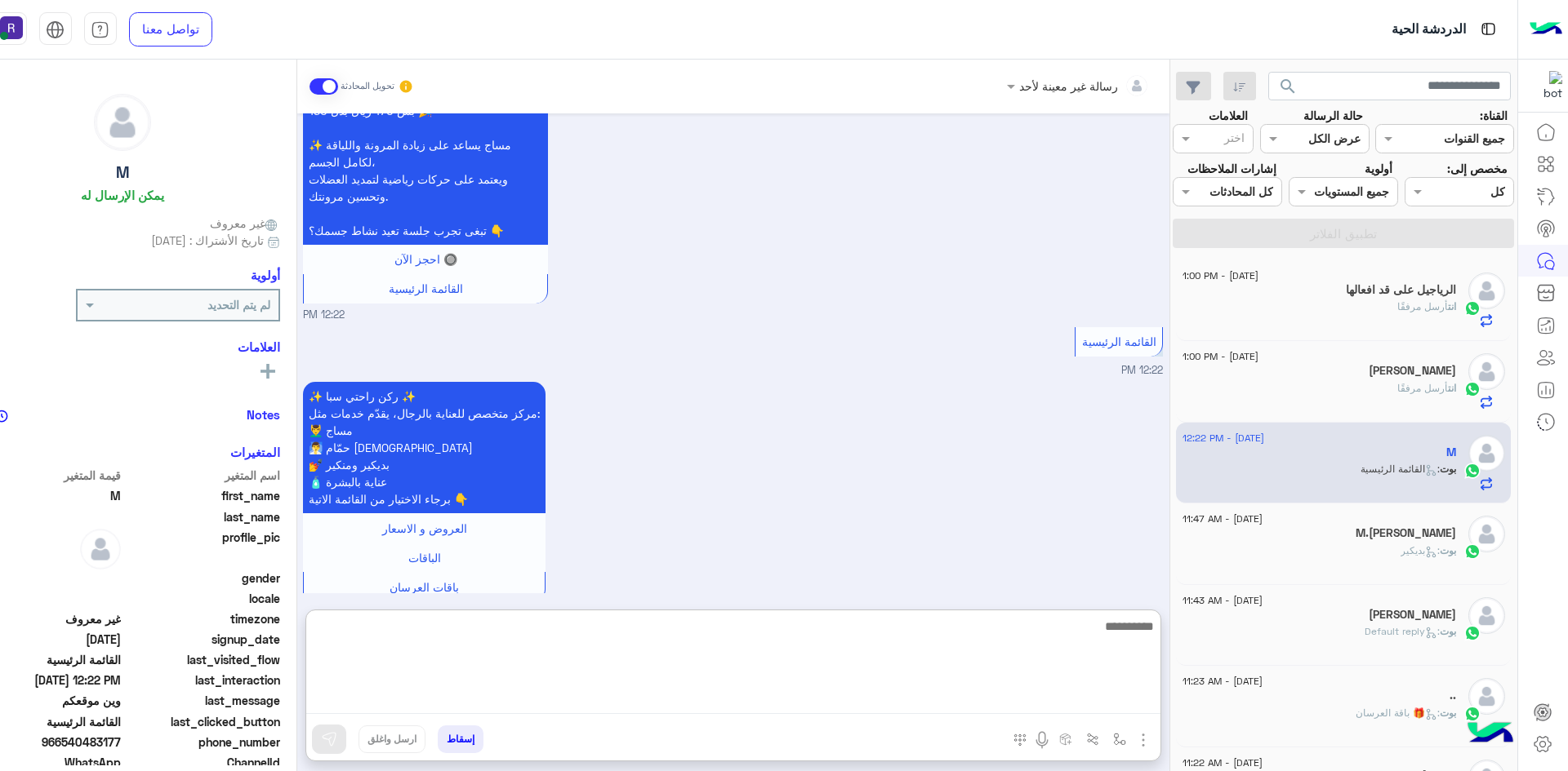
paste textarea "**********"
type textarea "**********"
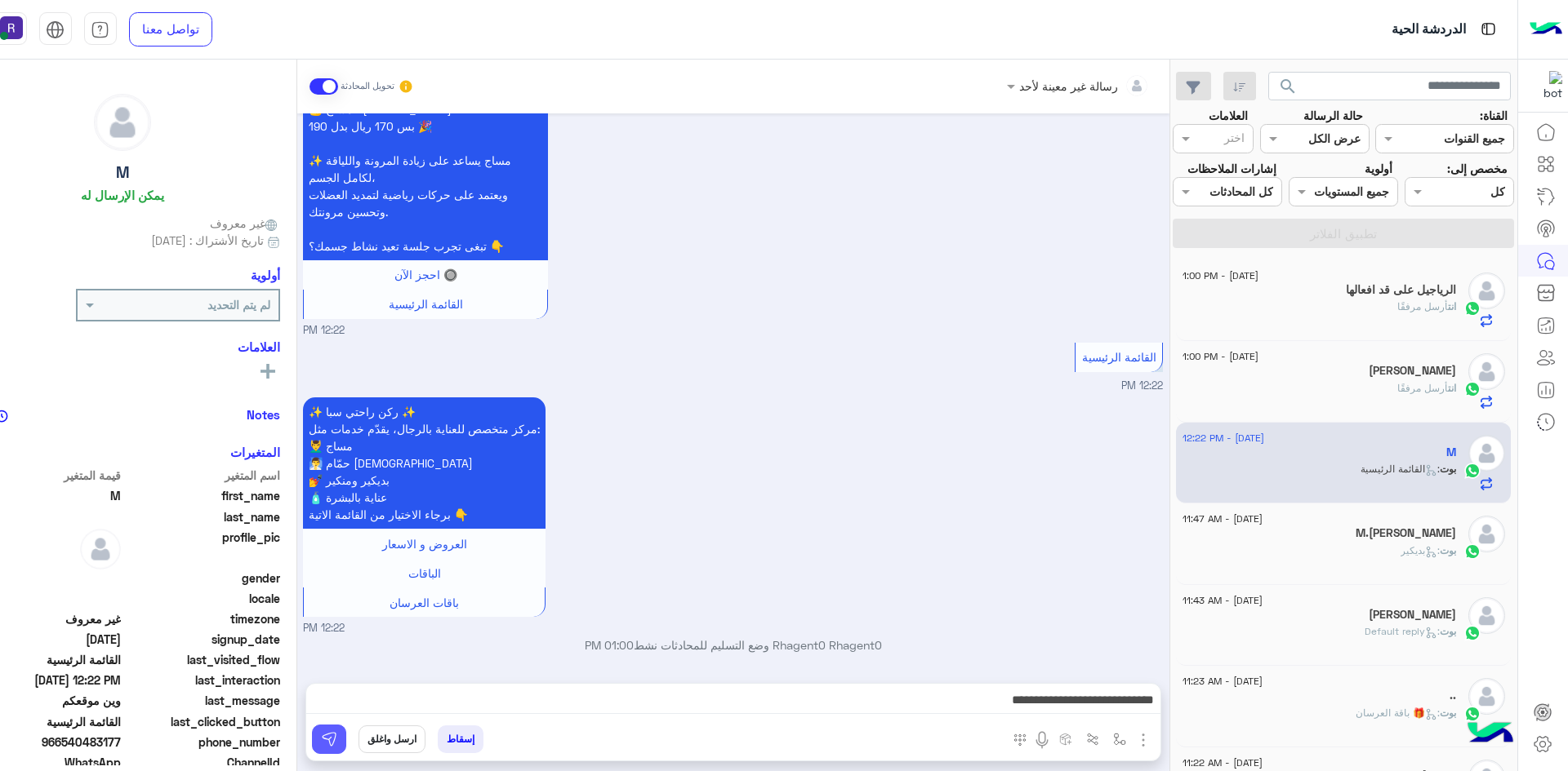
click at [343, 739] on button at bounding box center [329, 740] width 34 height 30
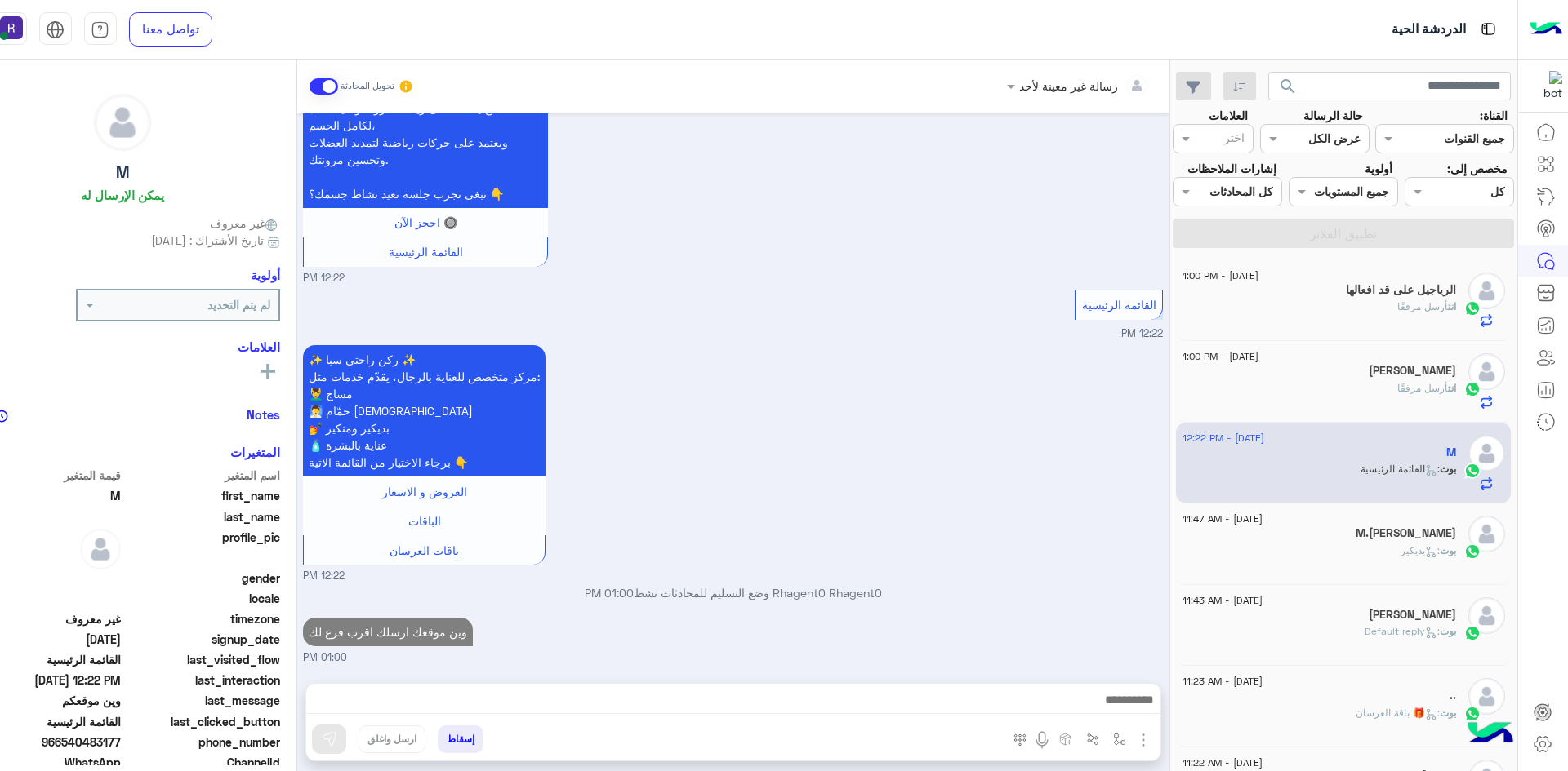
click at [1337, 556] on div "بوت : بديكير" at bounding box center [1319, 558] width 273 height 29
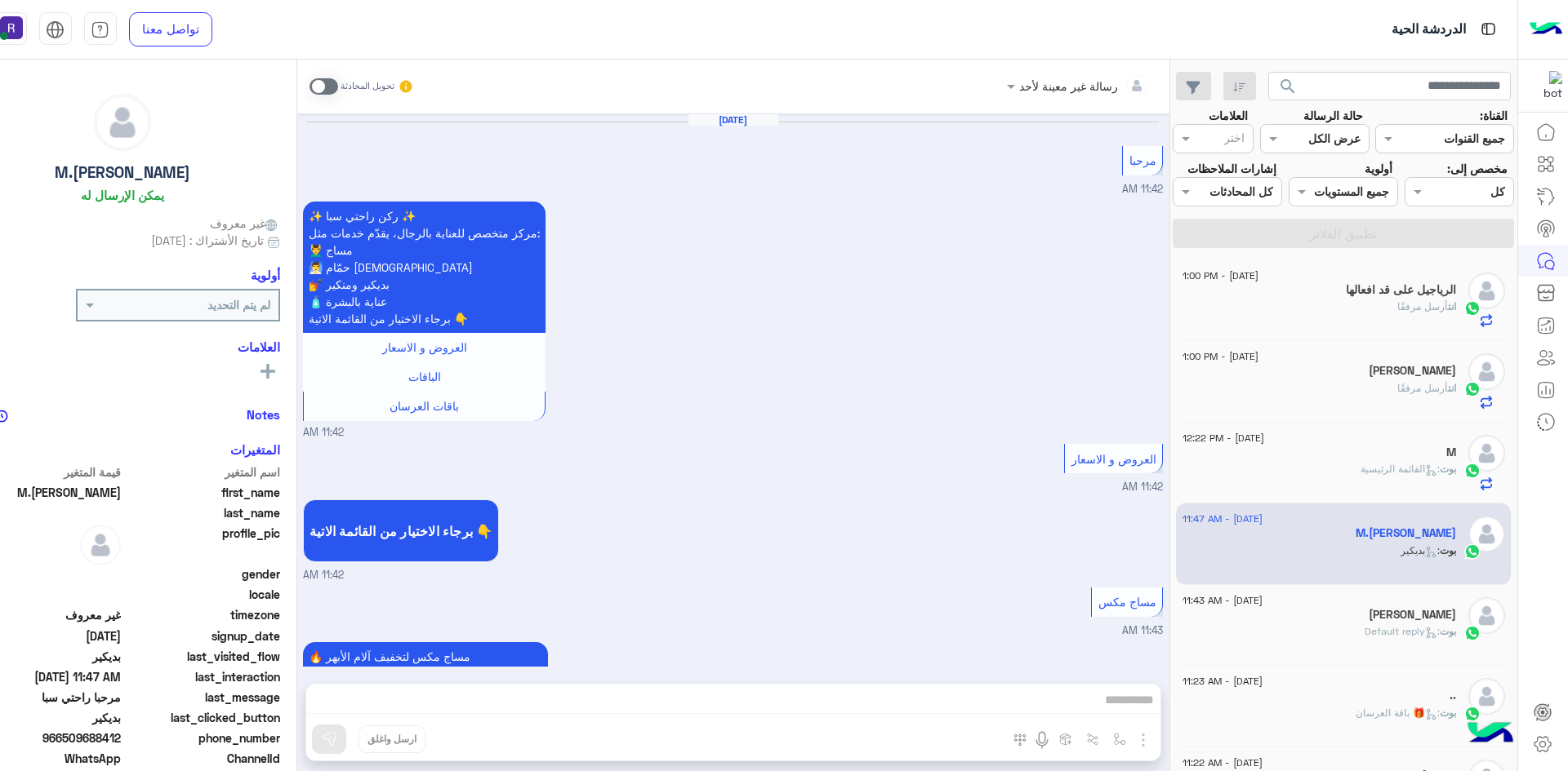
scroll to position [2752, 0]
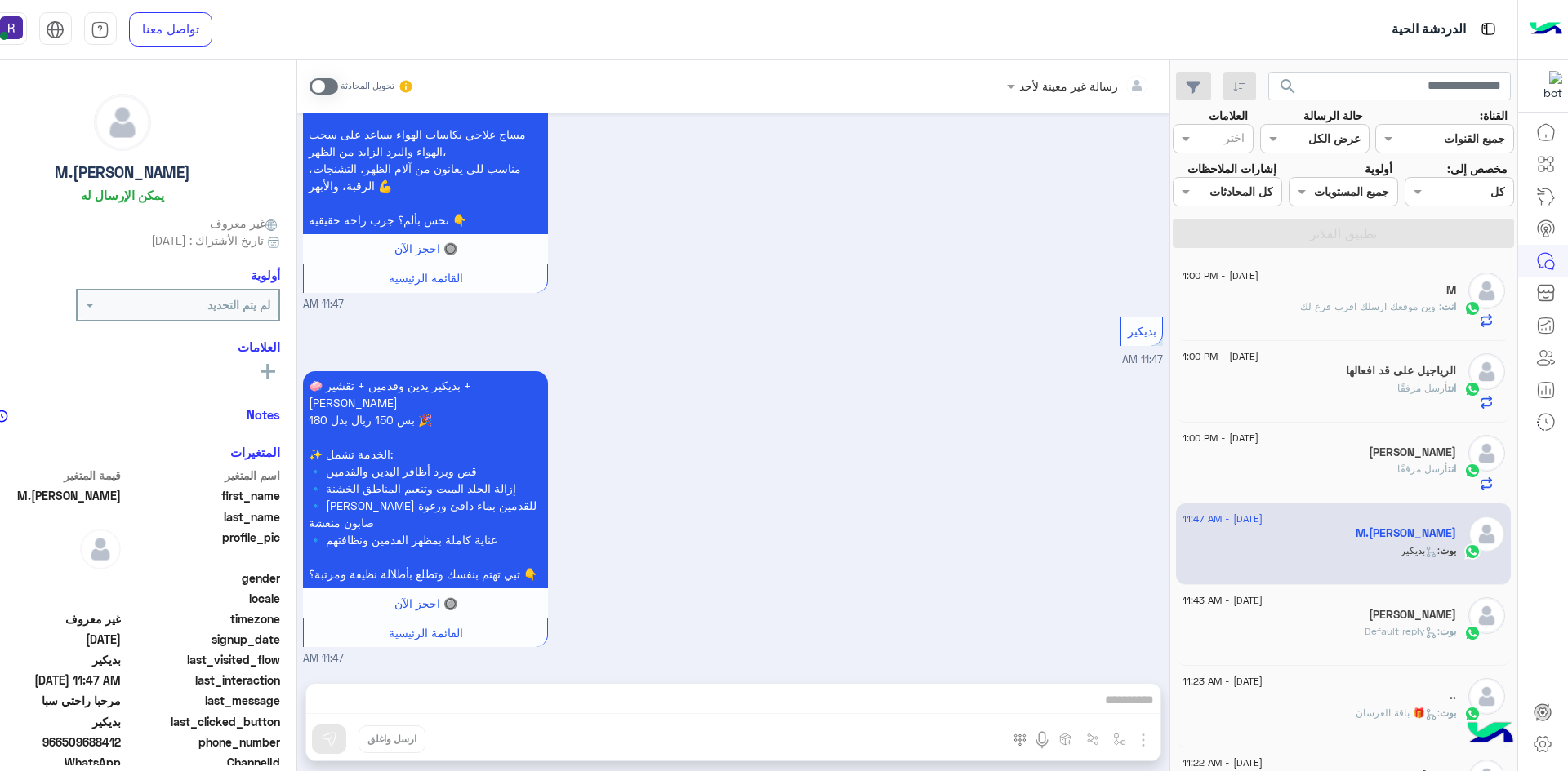
click at [334, 86] on span at bounding box center [324, 86] width 29 height 16
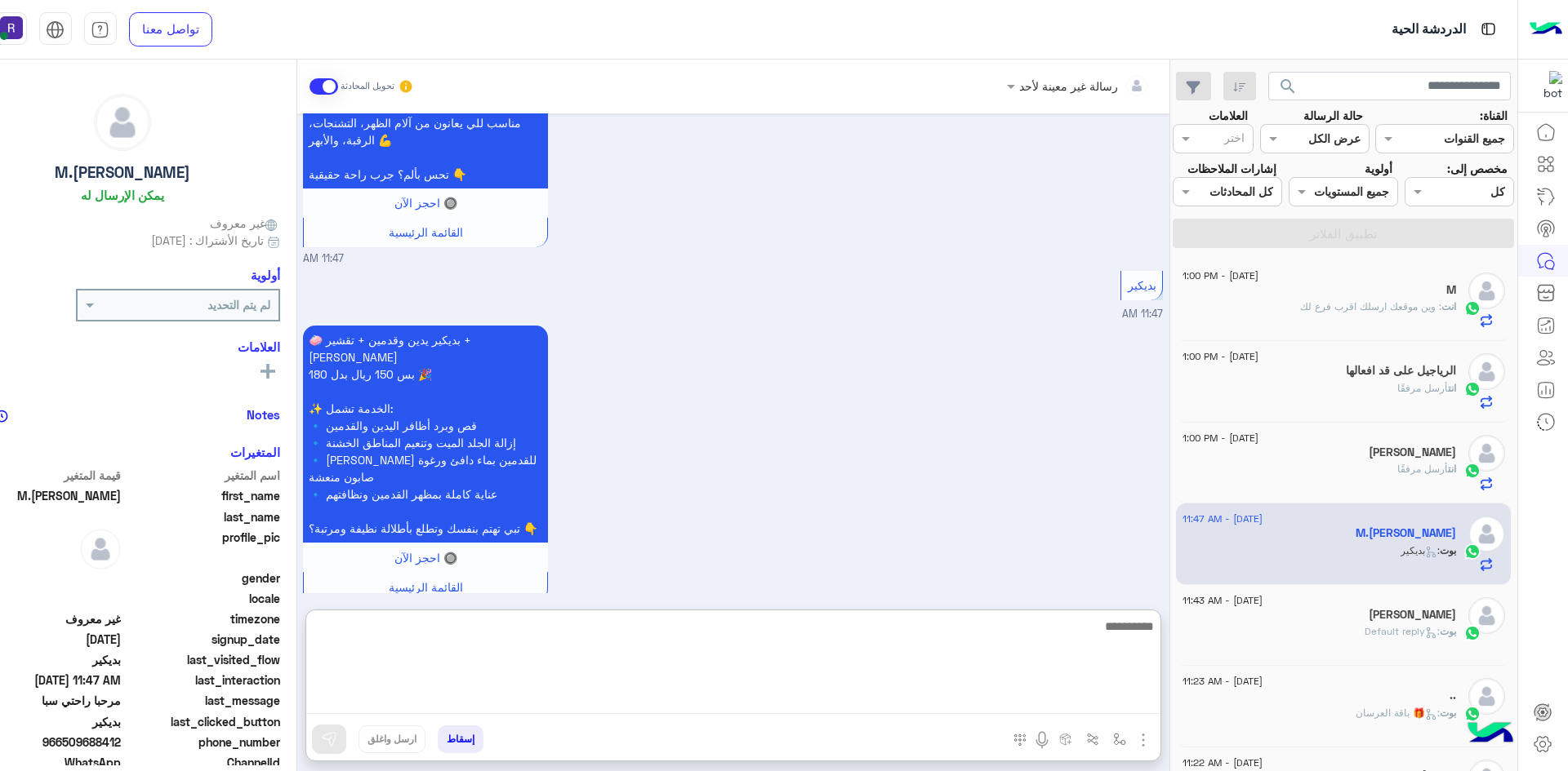
paste textarea "**********"
type textarea "**********"
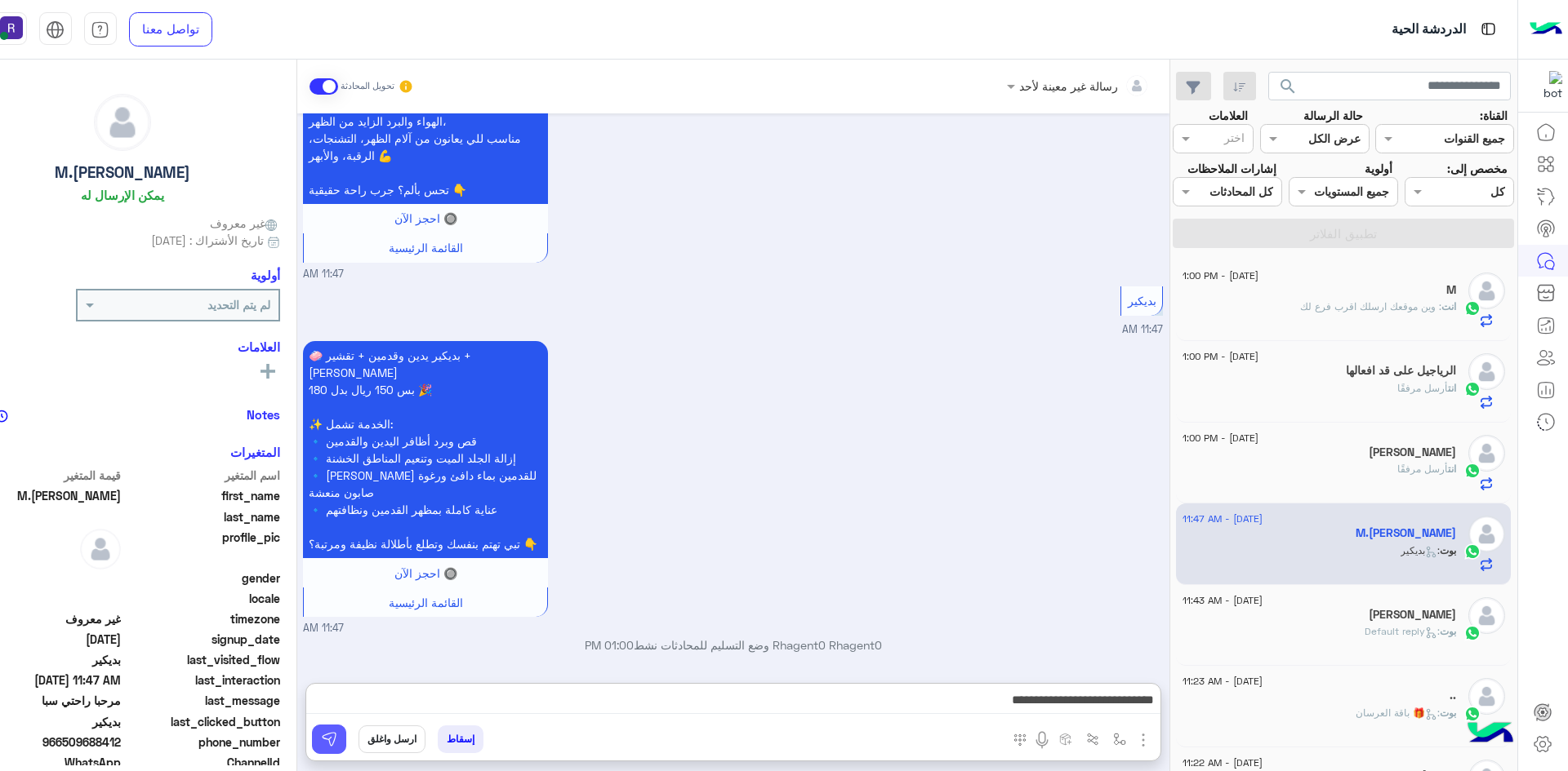
click at [334, 737] on img at bounding box center [329, 740] width 16 height 16
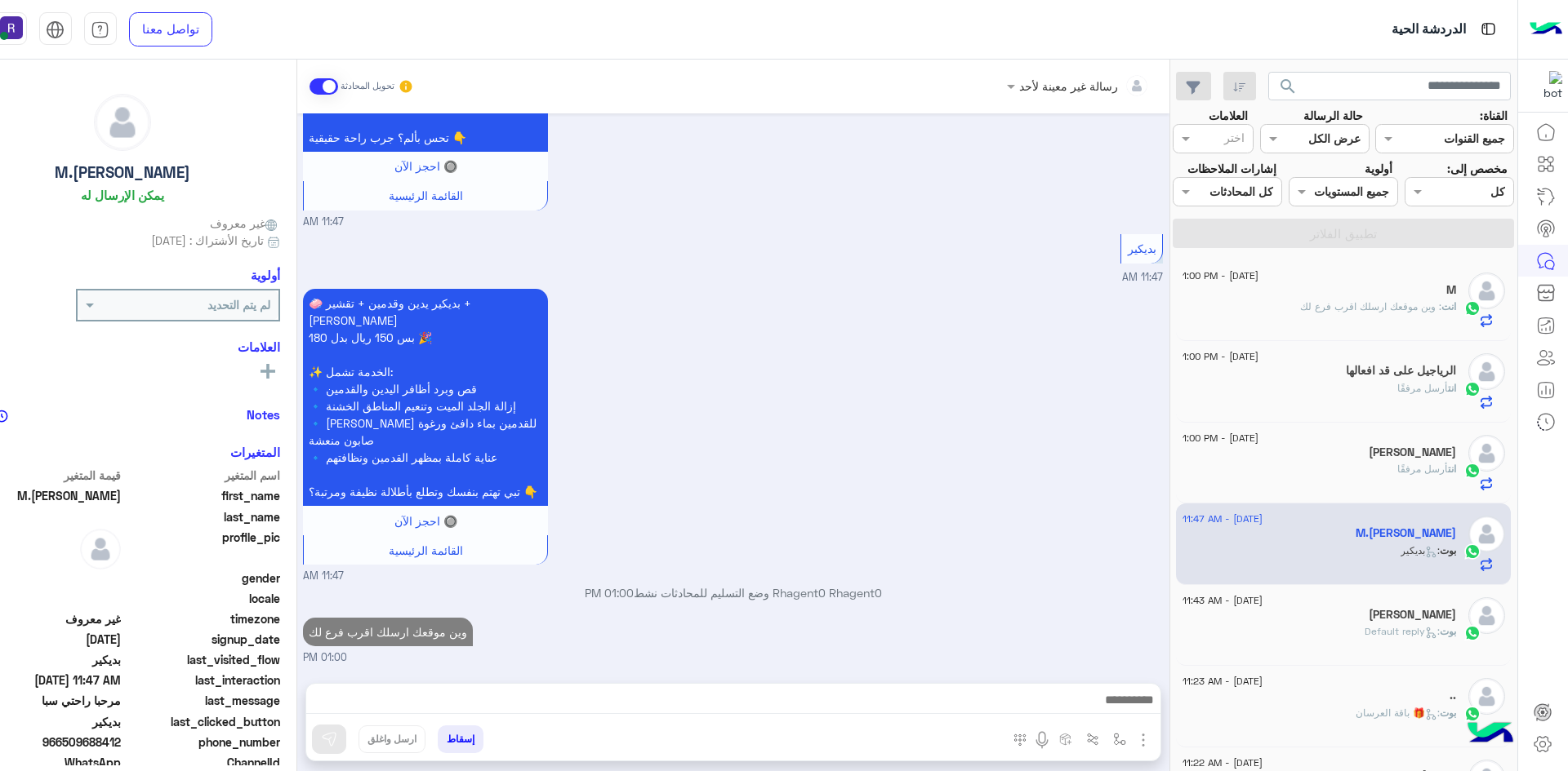
scroll to position [2864, 0]
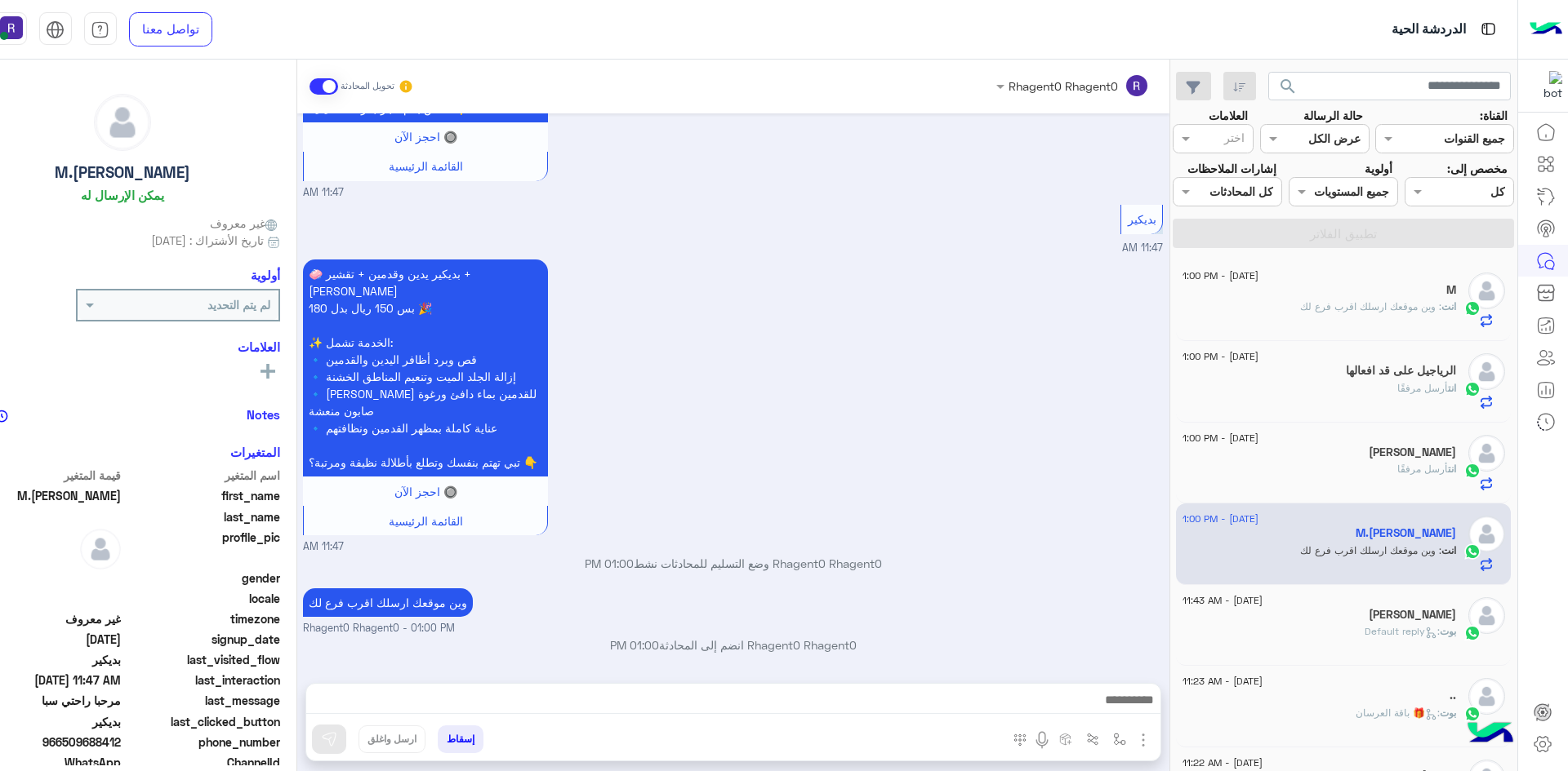
click at [1365, 634] on span ": Default reply" at bounding box center [1403, 632] width 76 height 13
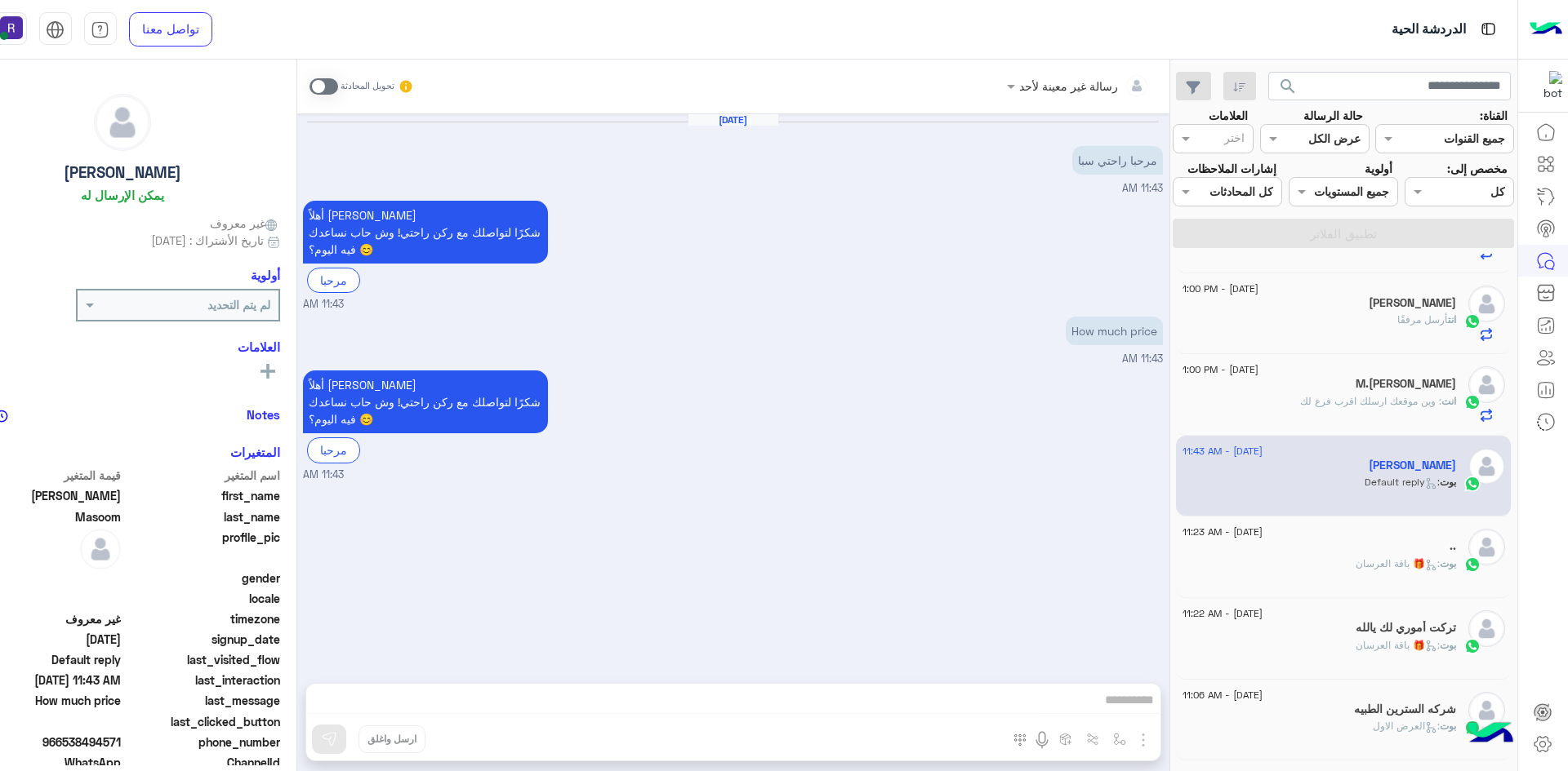
scroll to position [164, 0]
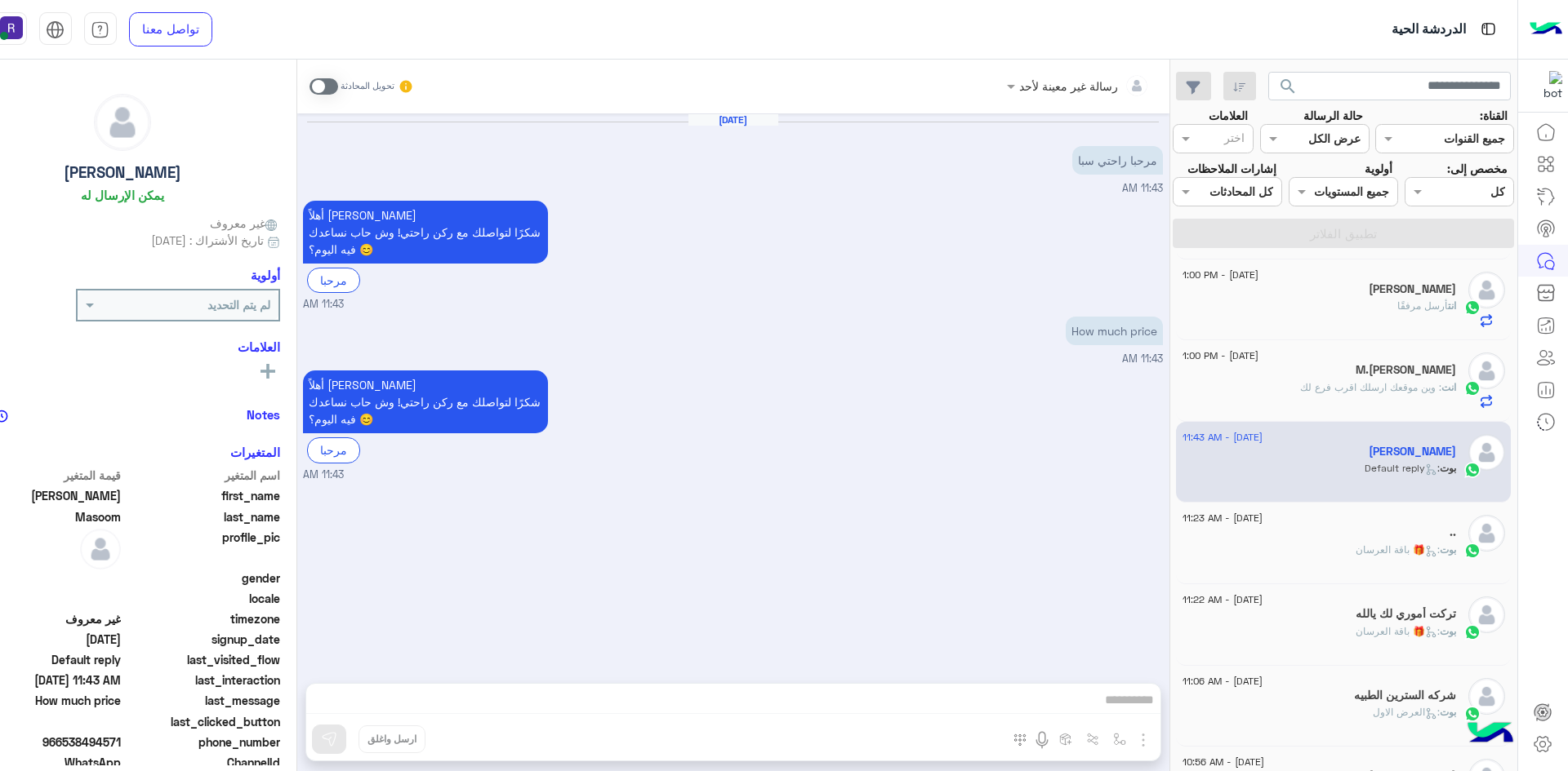
click at [1331, 554] on div "بوت : 🎁 باقة العرسان" at bounding box center [1319, 557] width 273 height 29
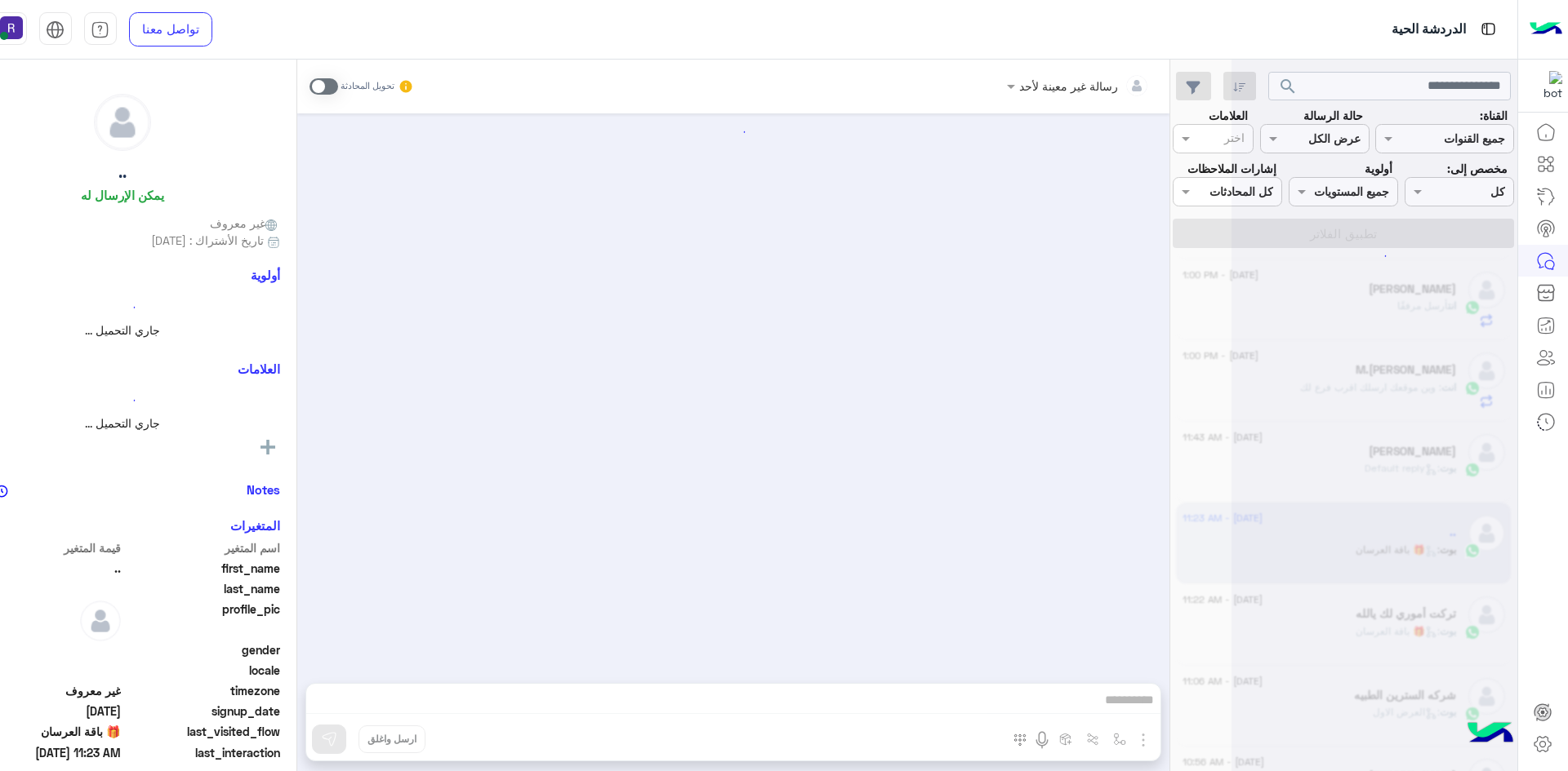
scroll to position [2581, 0]
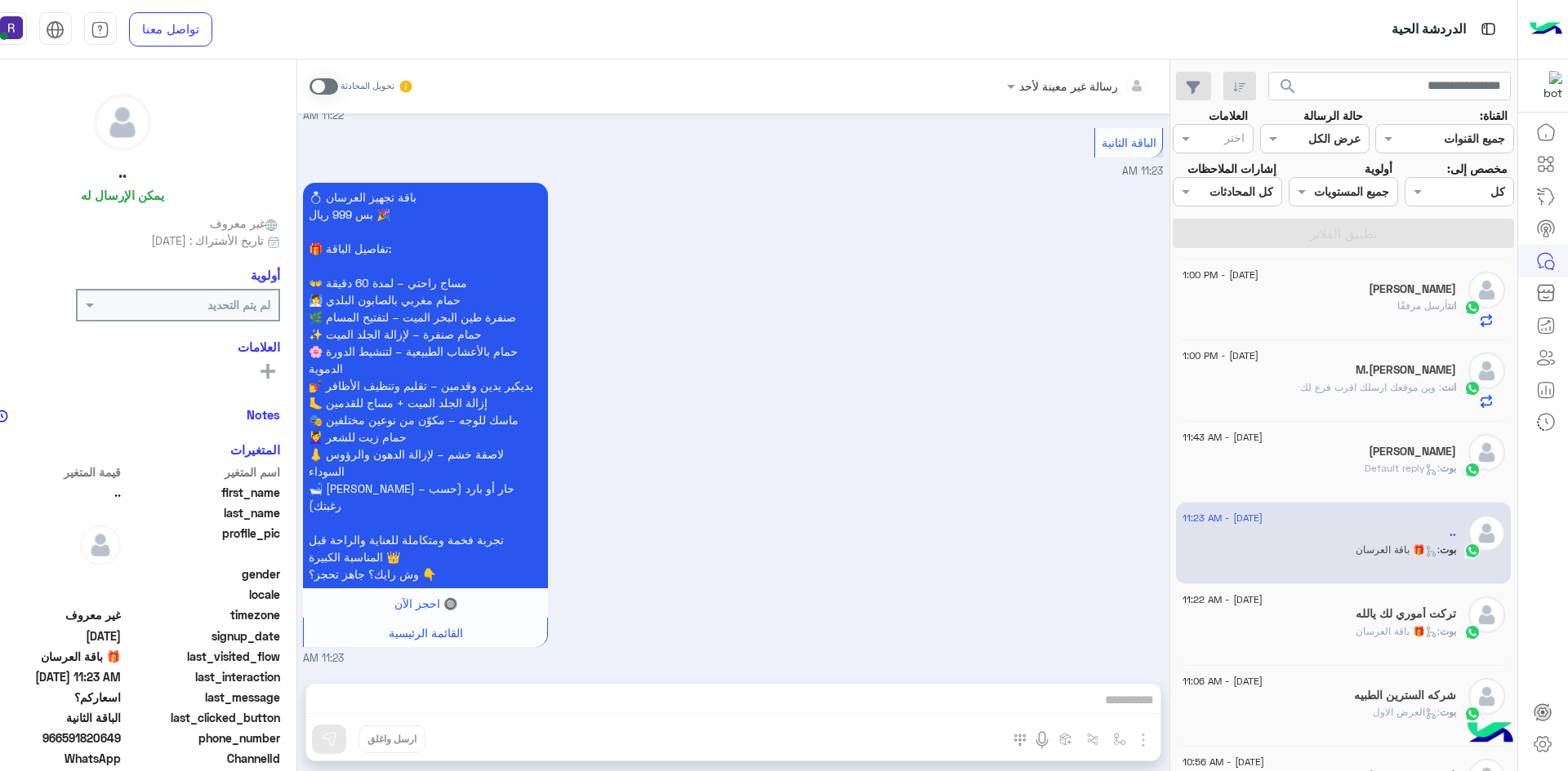
click at [326, 84] on span at bounding box center [324, 86] width 29 height 16
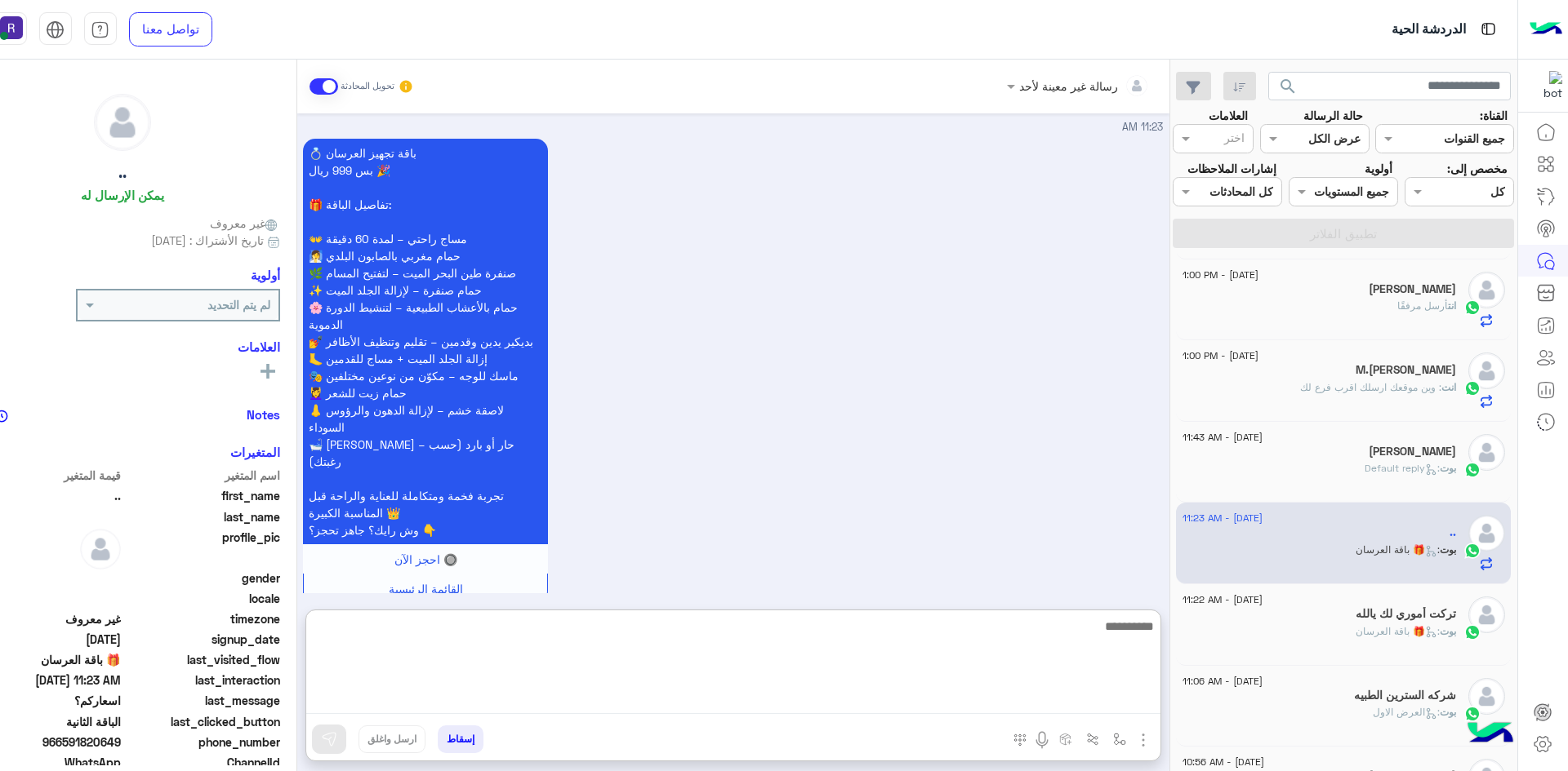
paste textarea "**********"
type textarea "**********"
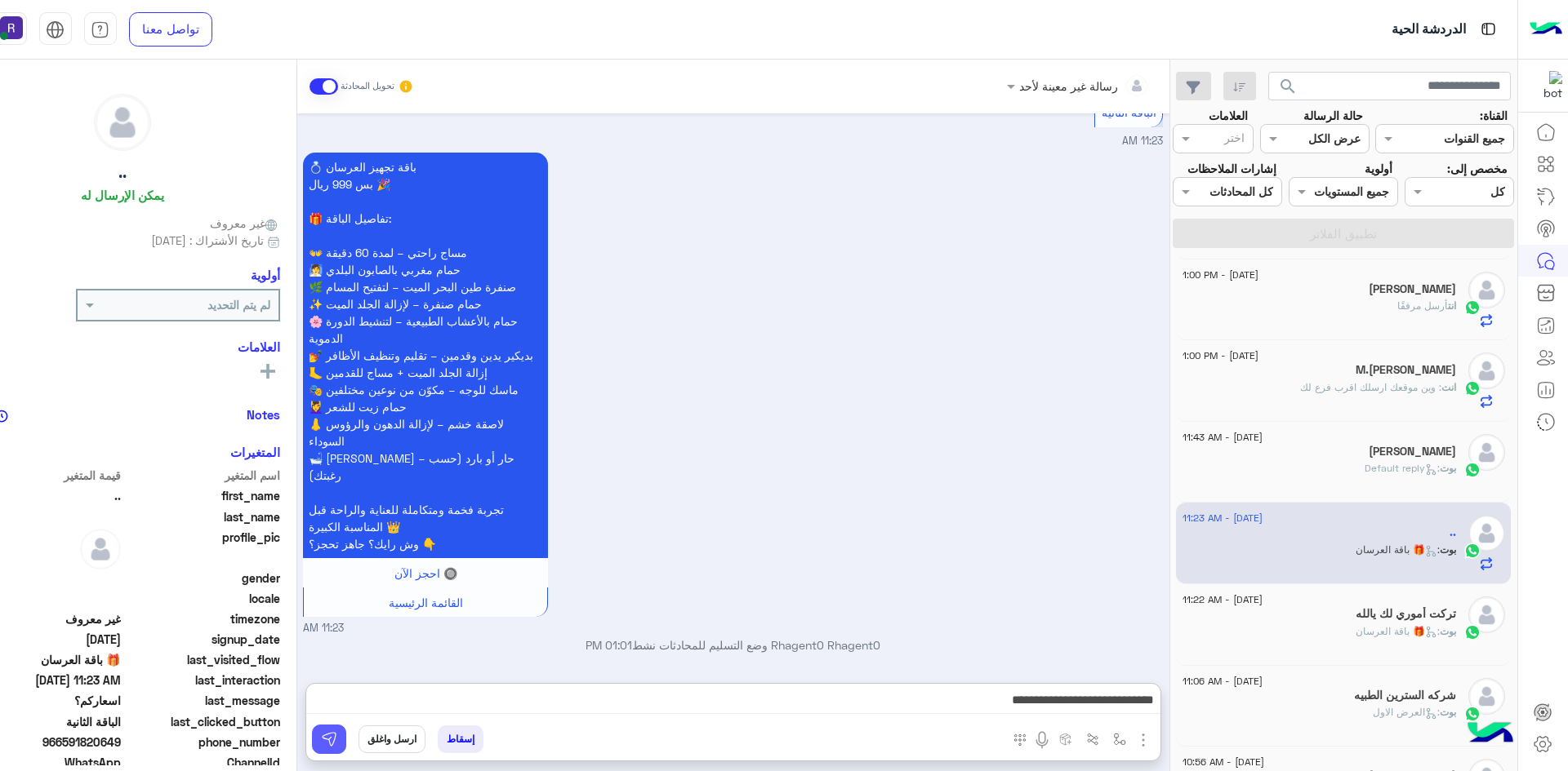
click at [334, 735] on img at bounding box center [329, 740] width 16 height 16
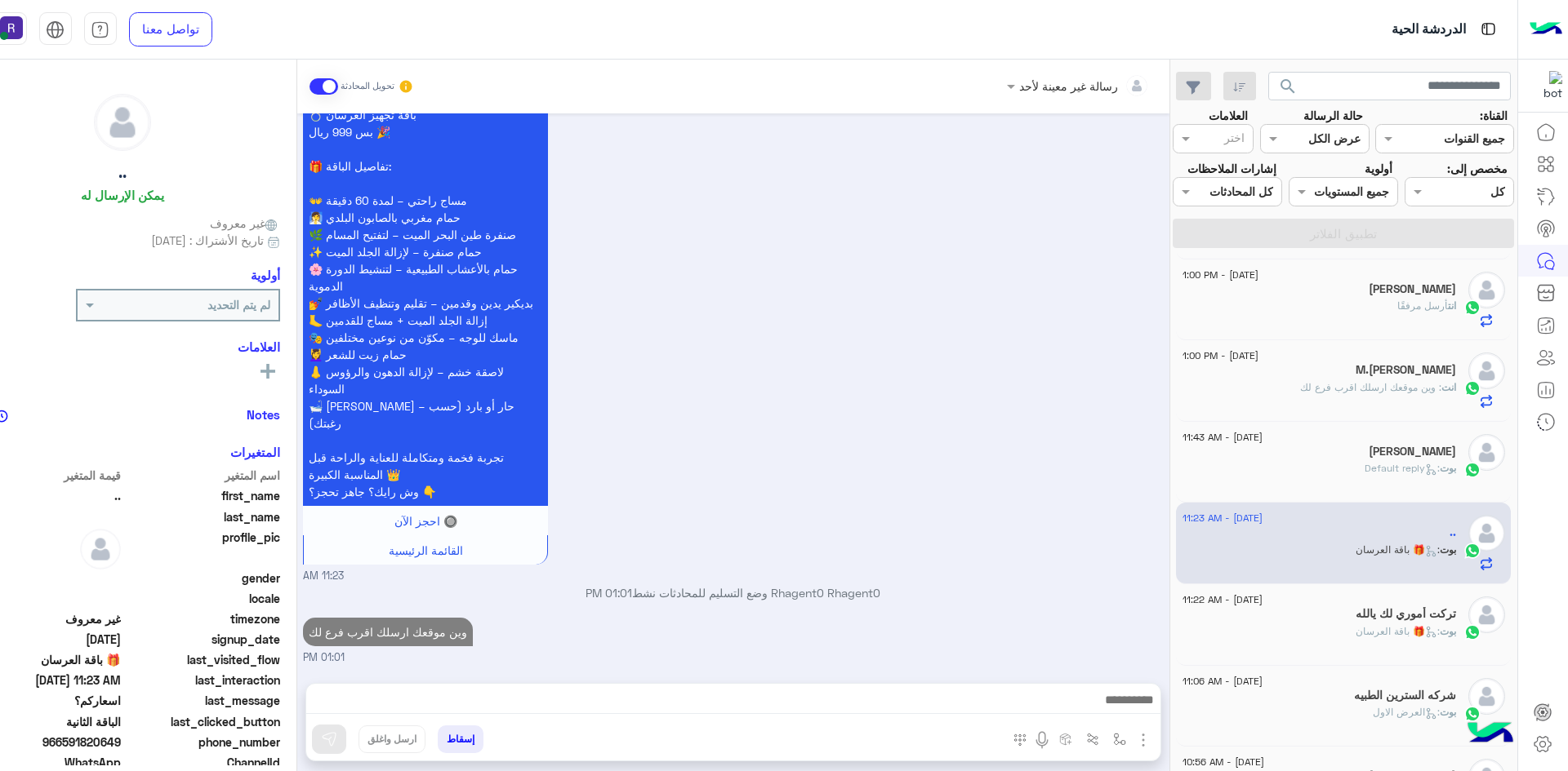
scroll to position [2663, 0]
click at [1376, 622] on div "تركت أموري لك يالله" at bounding box center [1319, 616] width 273 height 17
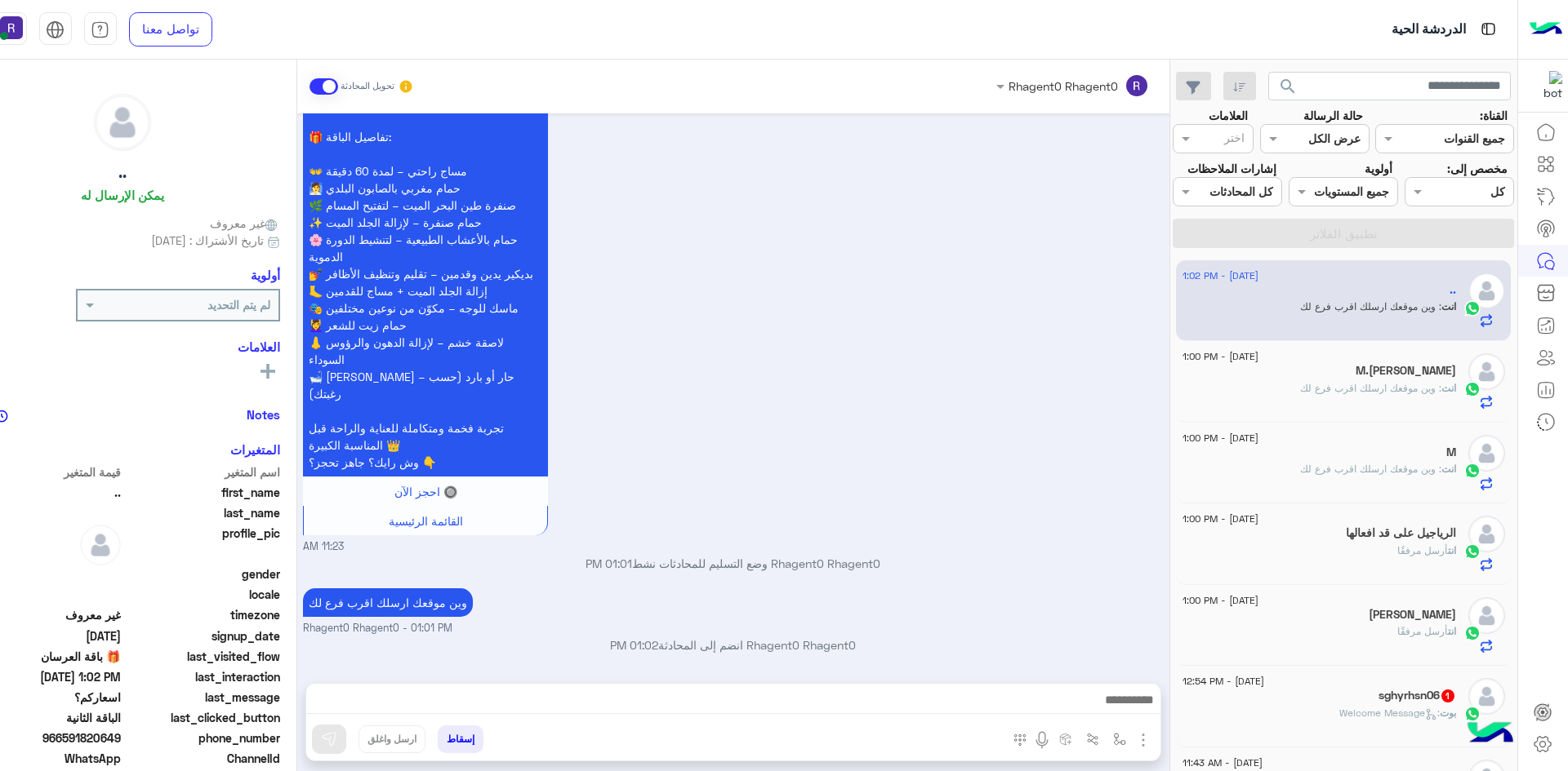
scroll to position [82, 0]
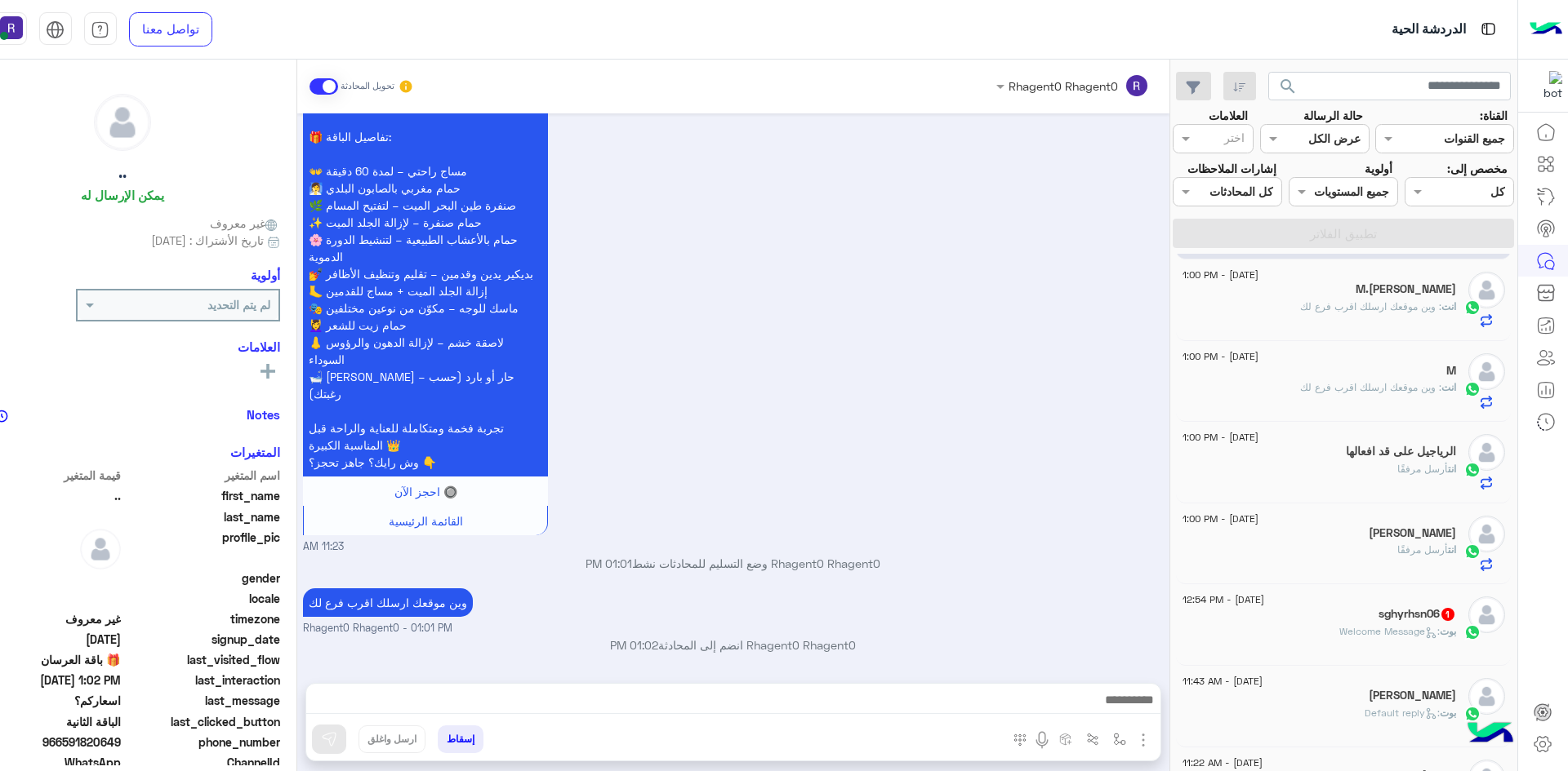
click at [1304, 628] on div "بوت : Welcome Message" at bounding box center [1319, 639] width 273 height 29
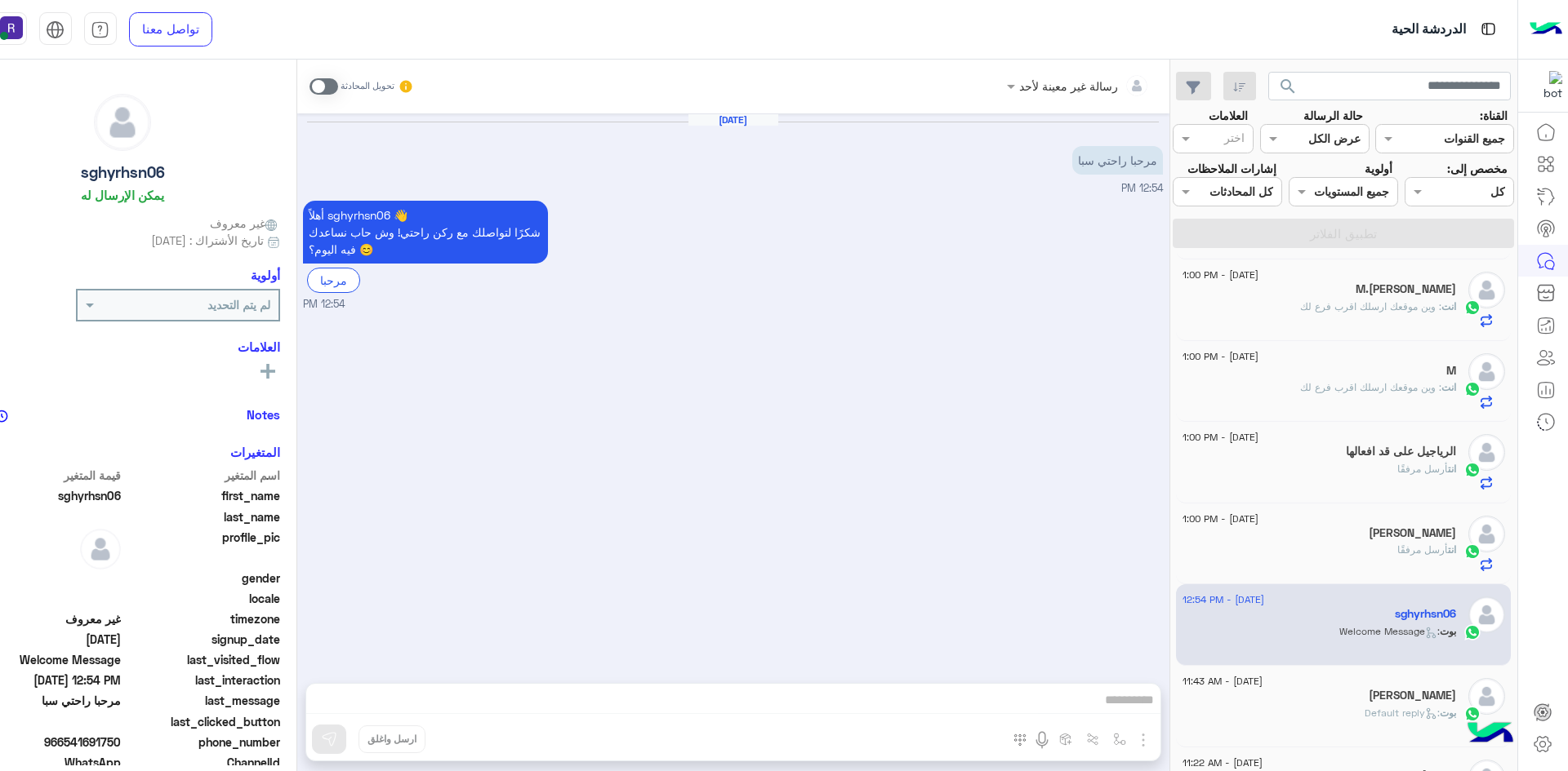
click at [327, 84] on span at bounding box center [324, 86] width 29 height 16
click at [1144, 739] on img "button" at bounding box center [1144, 740] width 20 height 20
click at [1117, 709] on span "الصور" at bounding box center [1112, 705] width 31 height 19
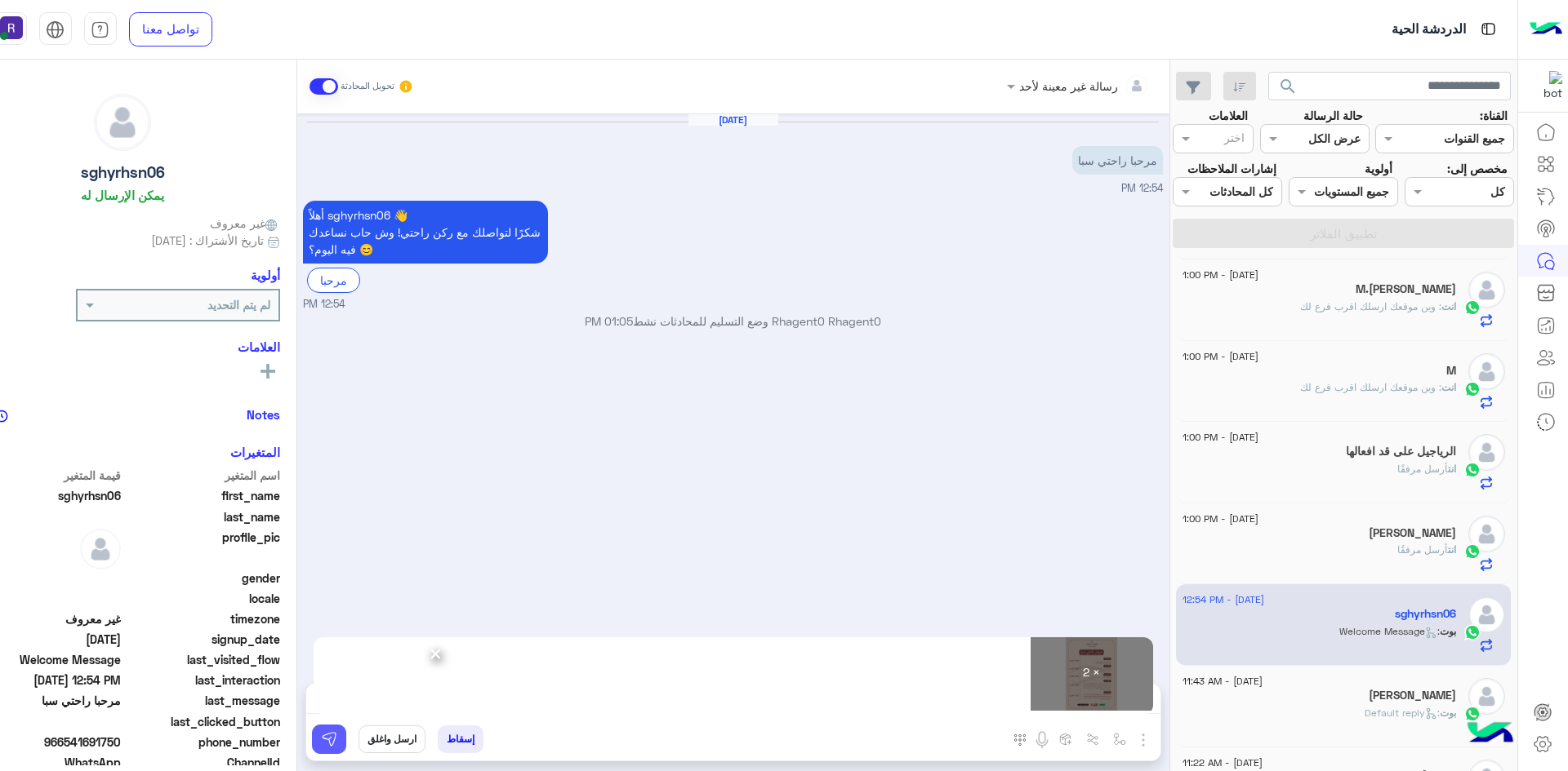
click at [334, 747] on img at bounding box center [329, 740] width 16 height 16
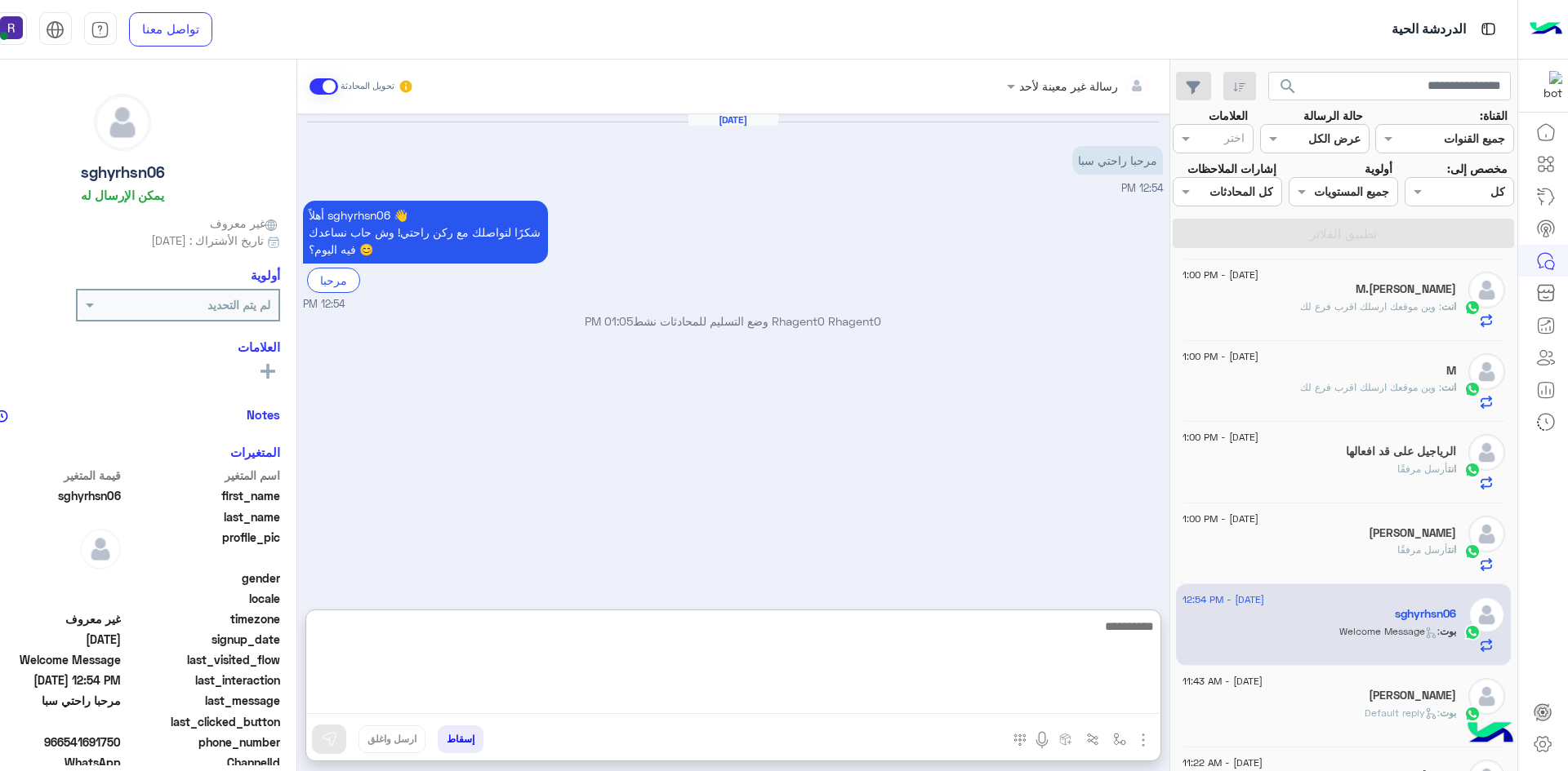
paste textarea "**********"
type textarea "**********"
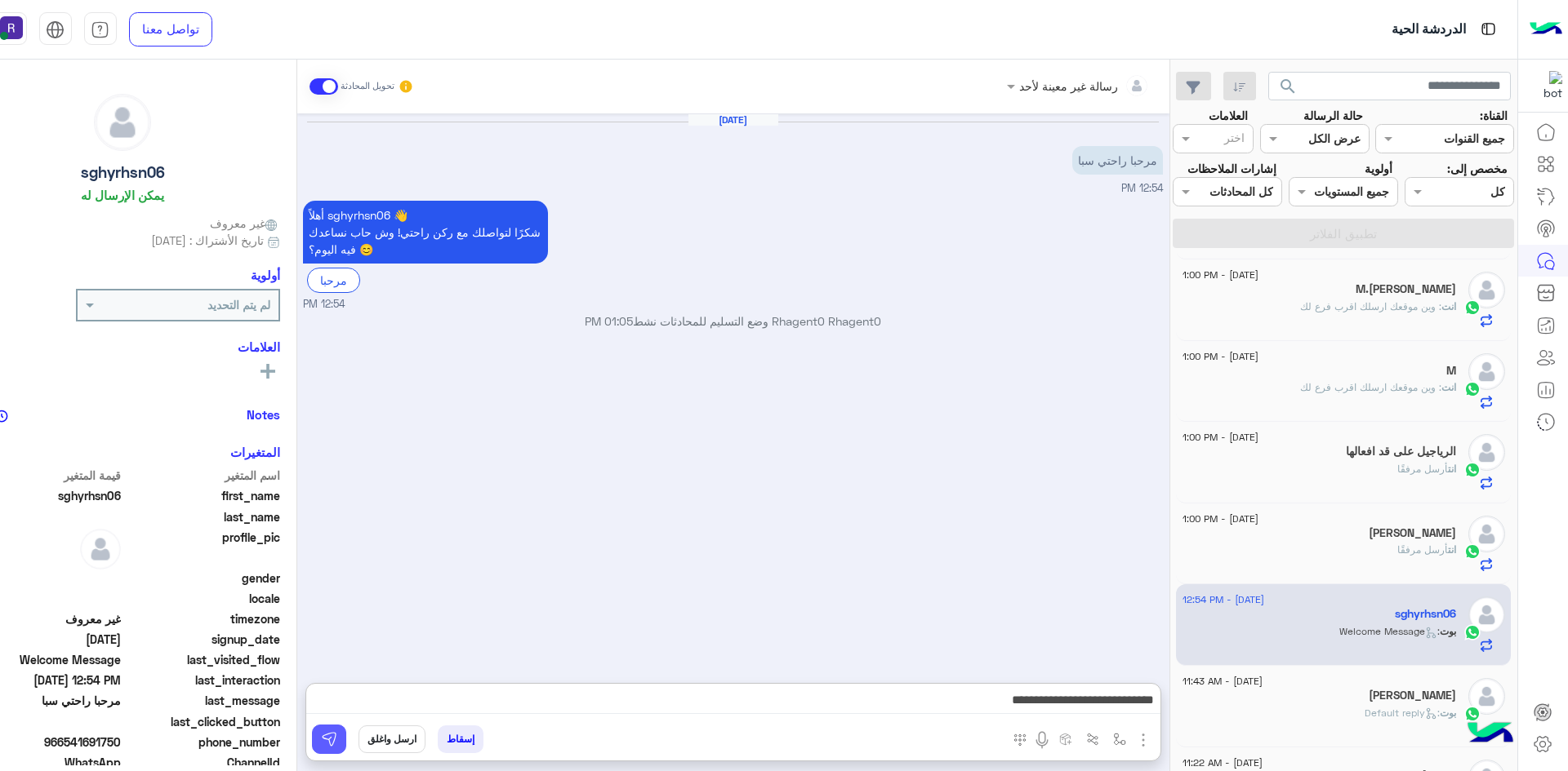
click at [333, 749] on button at bounding box center [329, 740] width 34 height 30
click at [1356, 716] on div "بوت : Default reply" at bounding box center [1319, 721] width 273 height 29
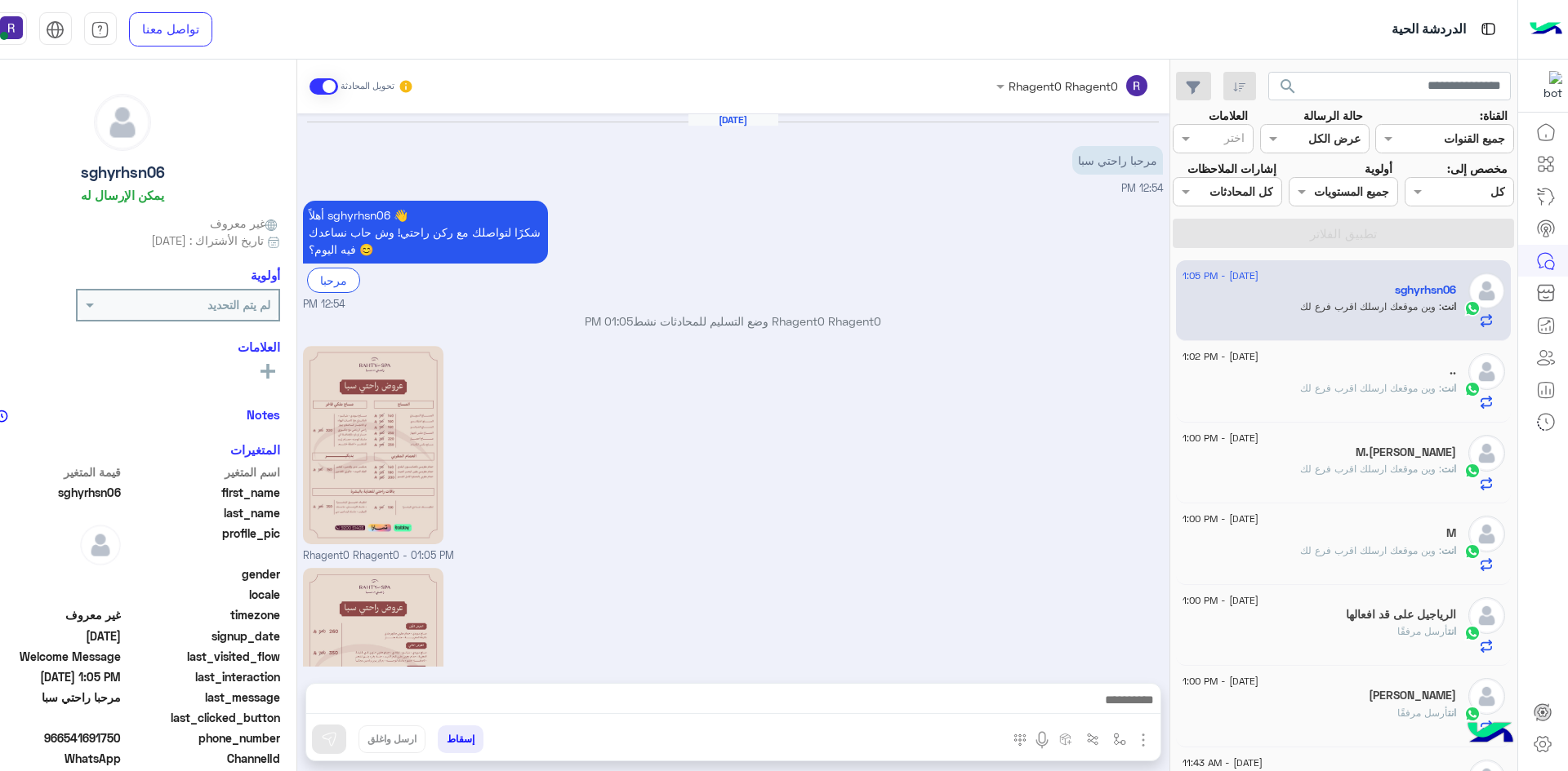
scroll to position [200, 0]
